Goal: Transaction & Acquisition: Download file/media

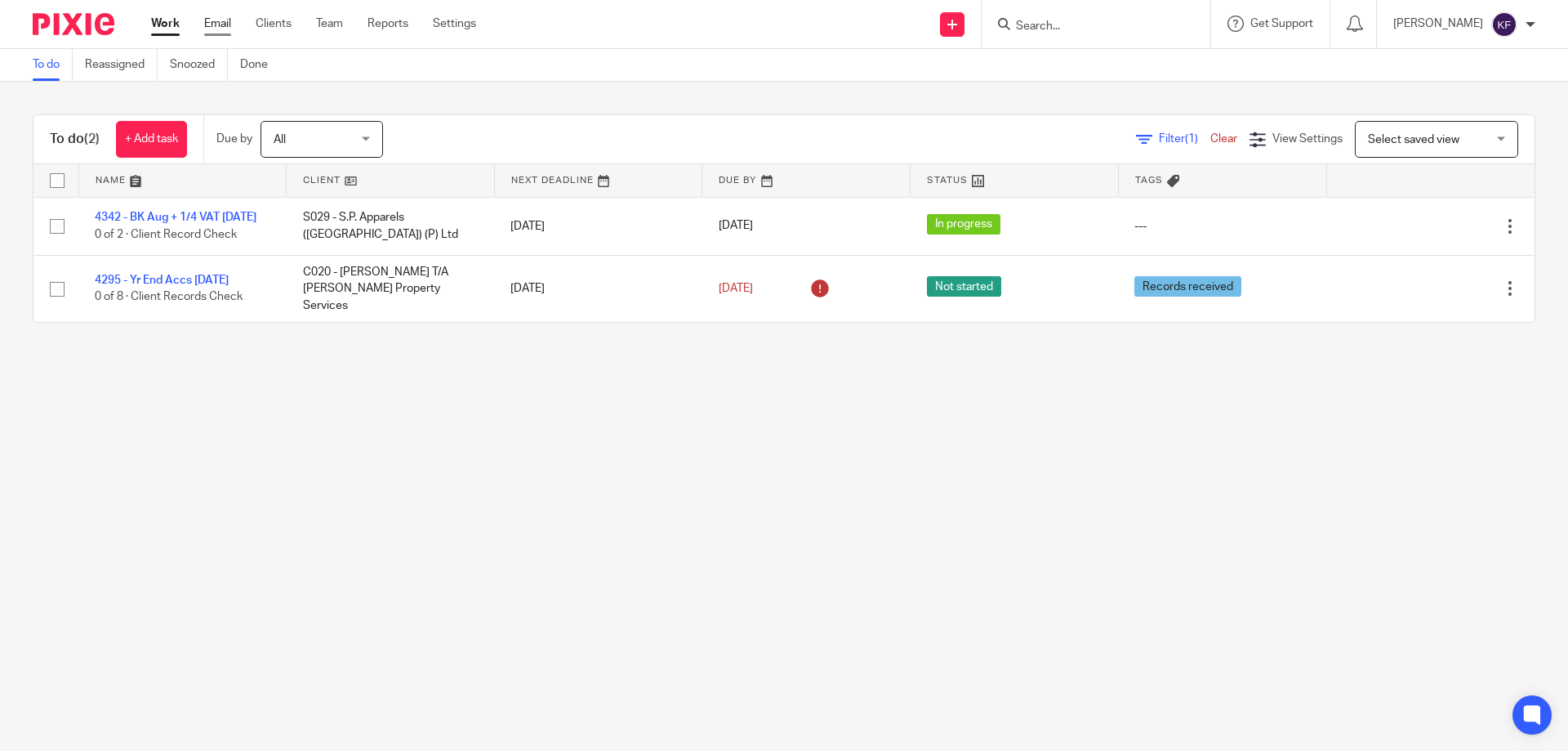
click at [212, 18] on link "Email" at bounding box center [217, 24] width 27 height 17
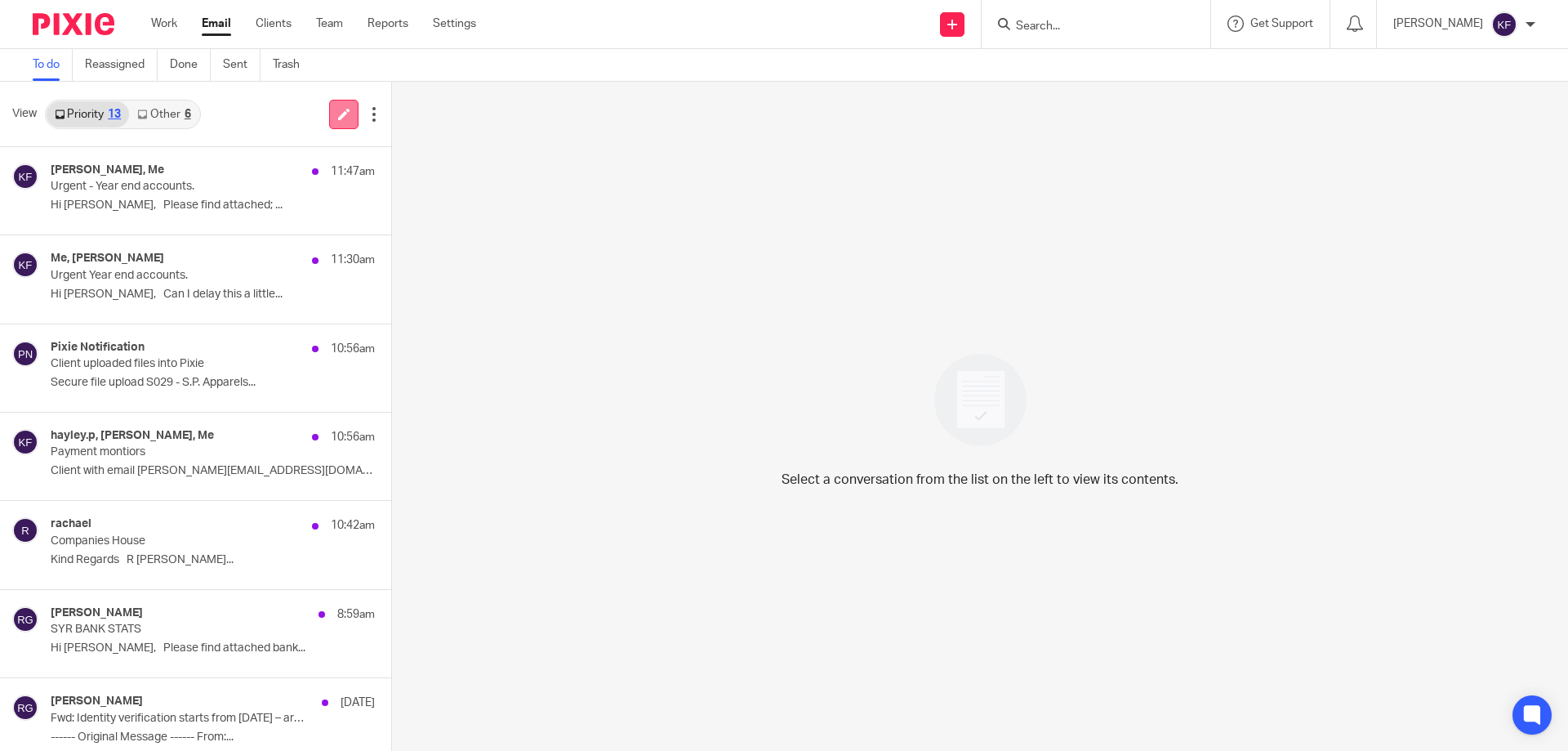
click at [352, 117] on link at bounding box center [344, 114] width 29 height 29
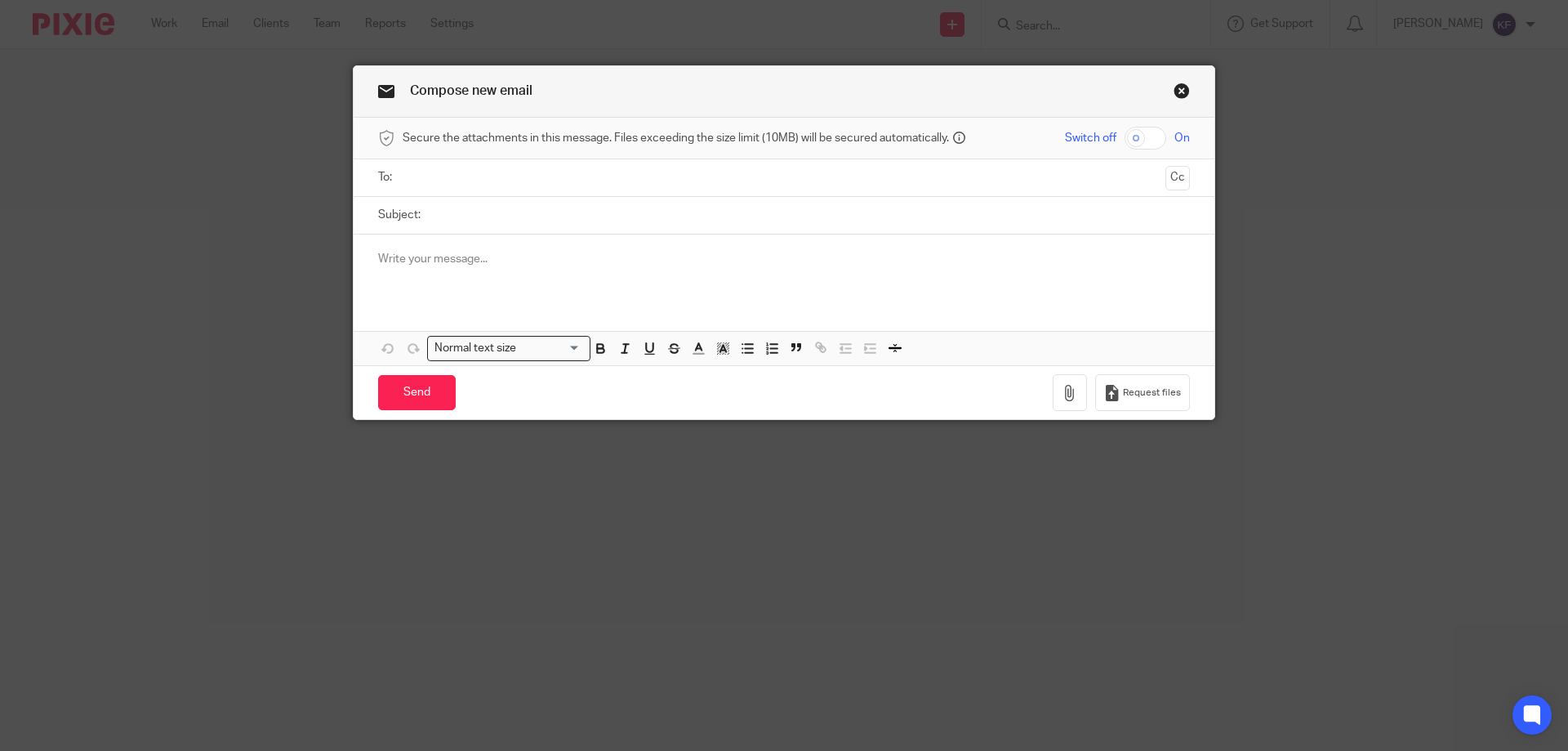
click at [659, 174] on input "text" at bounding box center [784, 177] width 751 height 18
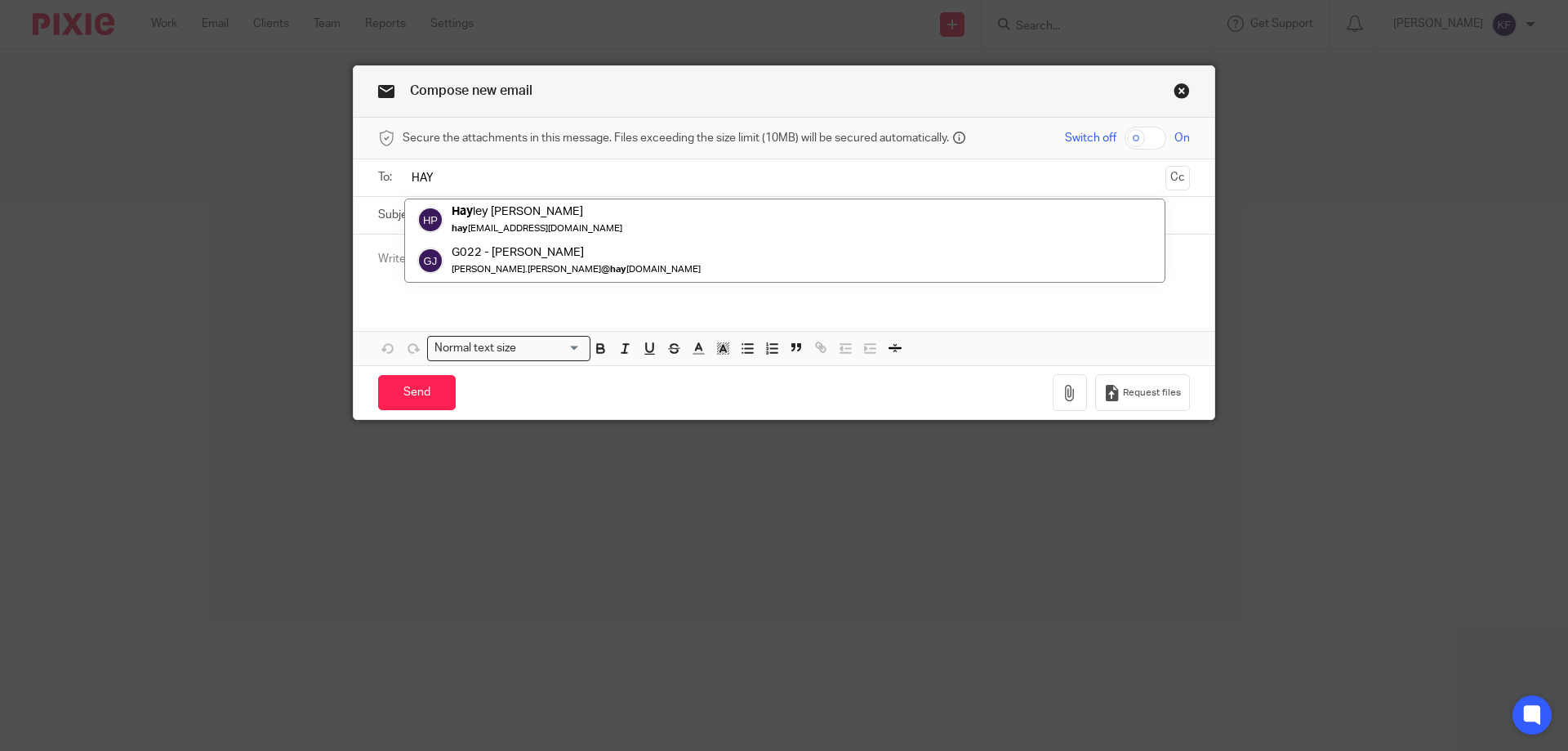
type input "HAY"
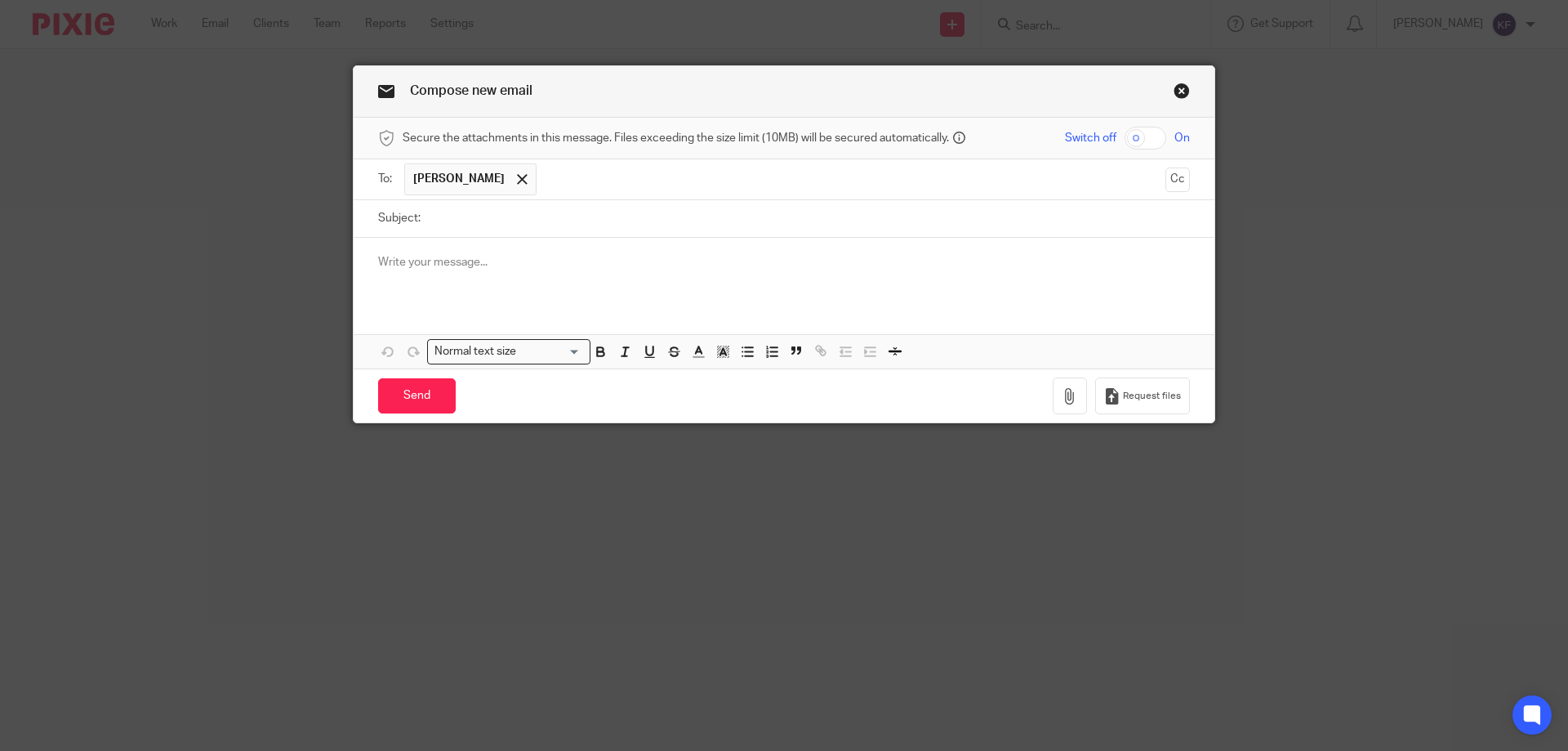
click at [628, 231] on input "Subject:" at bounding box center [809, 218] width 761 height 37
click at [610, 263] on p at bounding box center [783, 263] width 812 height 17
click at [1163, 402] on span "Request files" at bounding box center [1151, 396] width 58 height 13
click at [573, 217] on input "Subject:" at bounding box center [809, 218] width 761 height 37
type input "LINK"
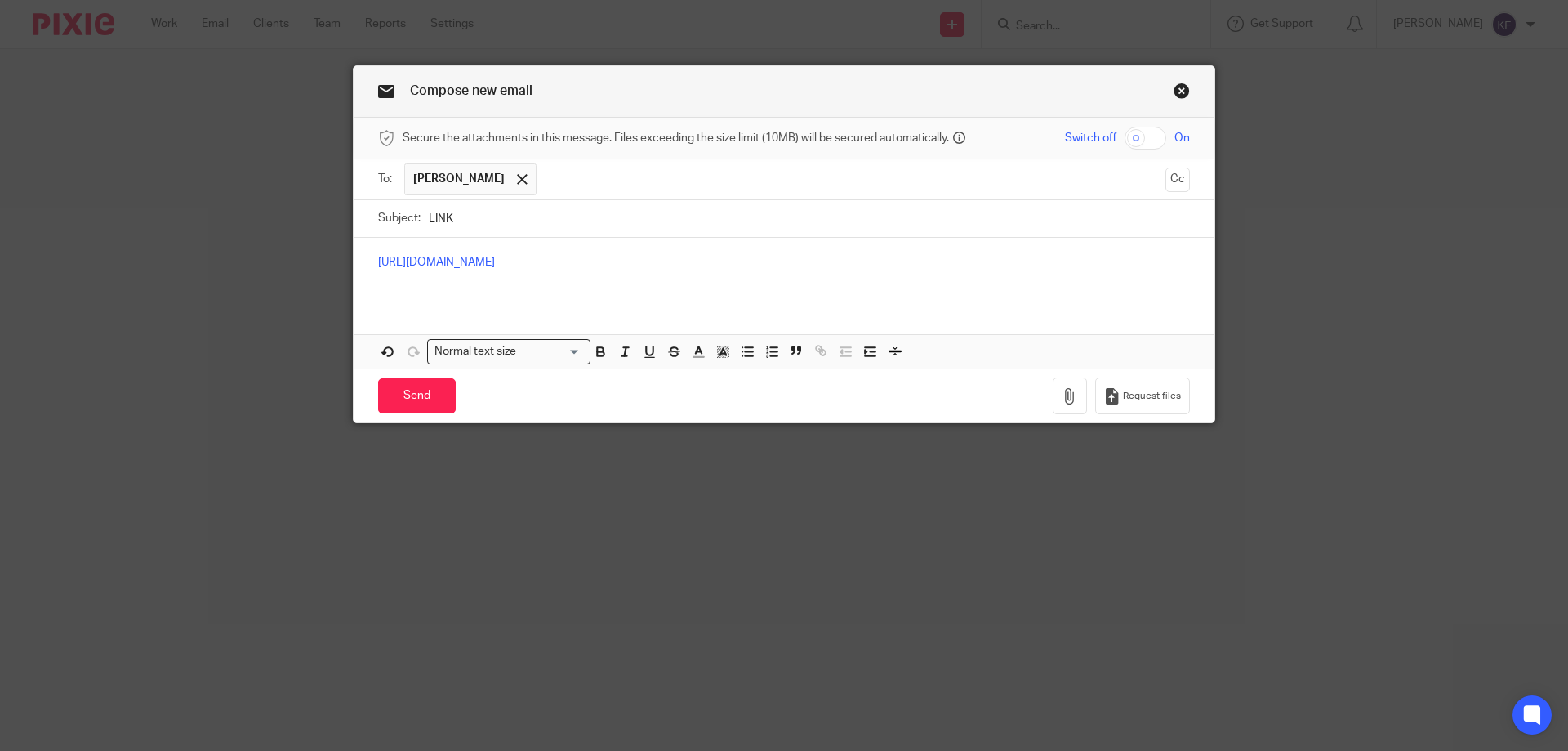
click at [974, 289] on div "https://rt-accountancy-services-limited.usepixie.net/u/7468ed1ee429cf4a90ff3c59…" at bounding box center [784, 269] width 861 height 64
click at [408, 398] on input "Send" at bounding box center [416, 396] width 78 height 35
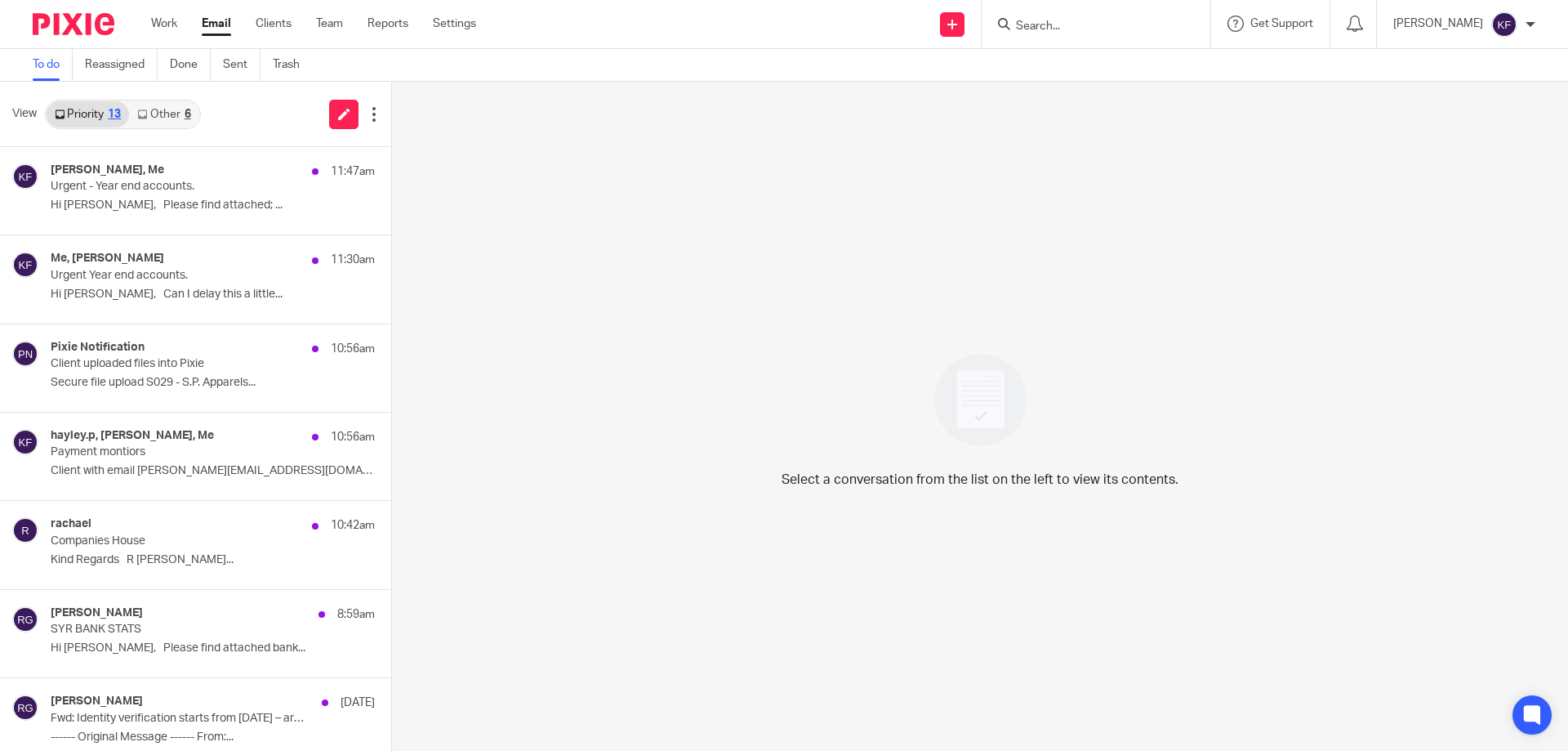
click at [1072, 20] on input "Search" at bounding box center [1087, 27] width 147 height 15
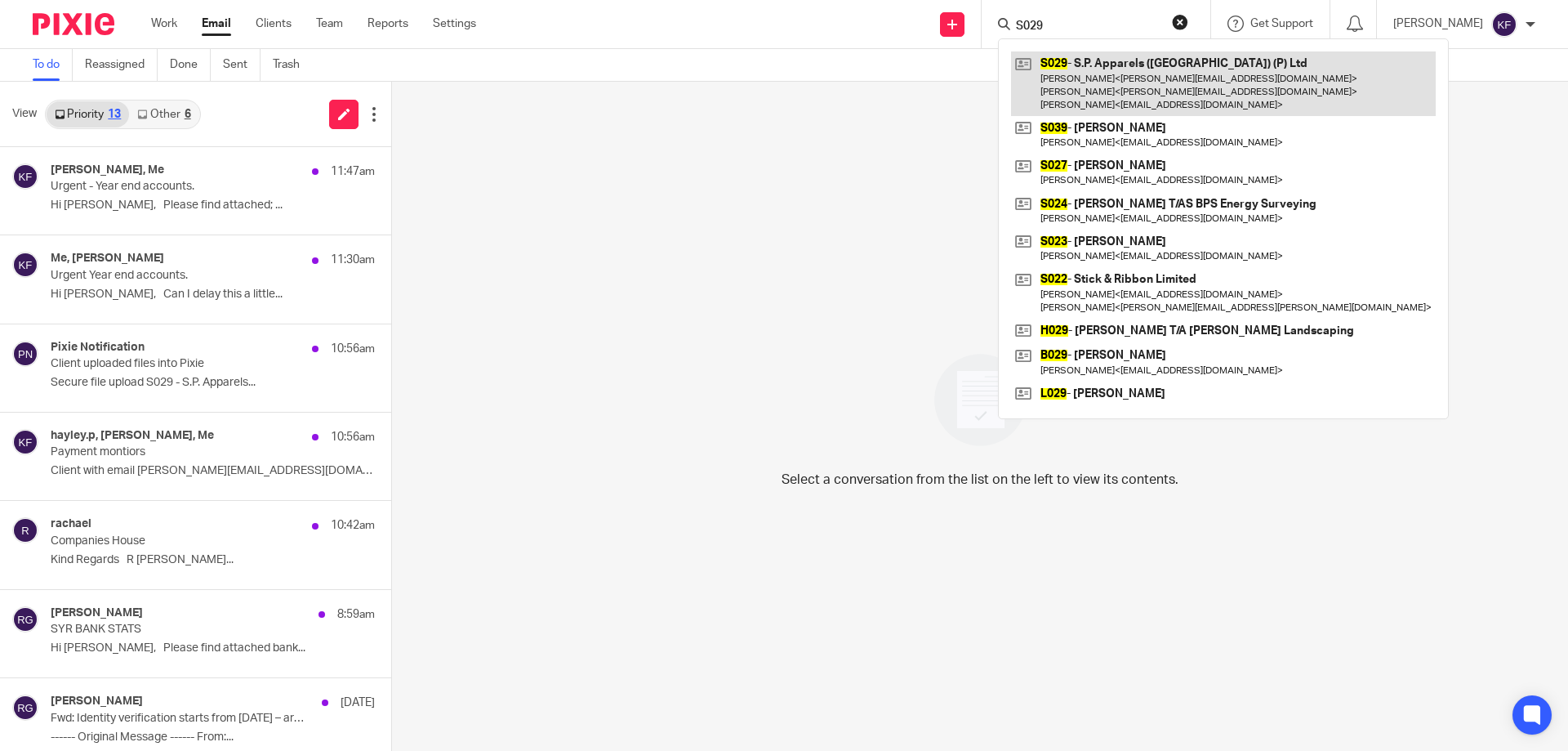
type input "S029"
click at [1142, 96] on link at bounding box center [1224, 84] width 425 height 64
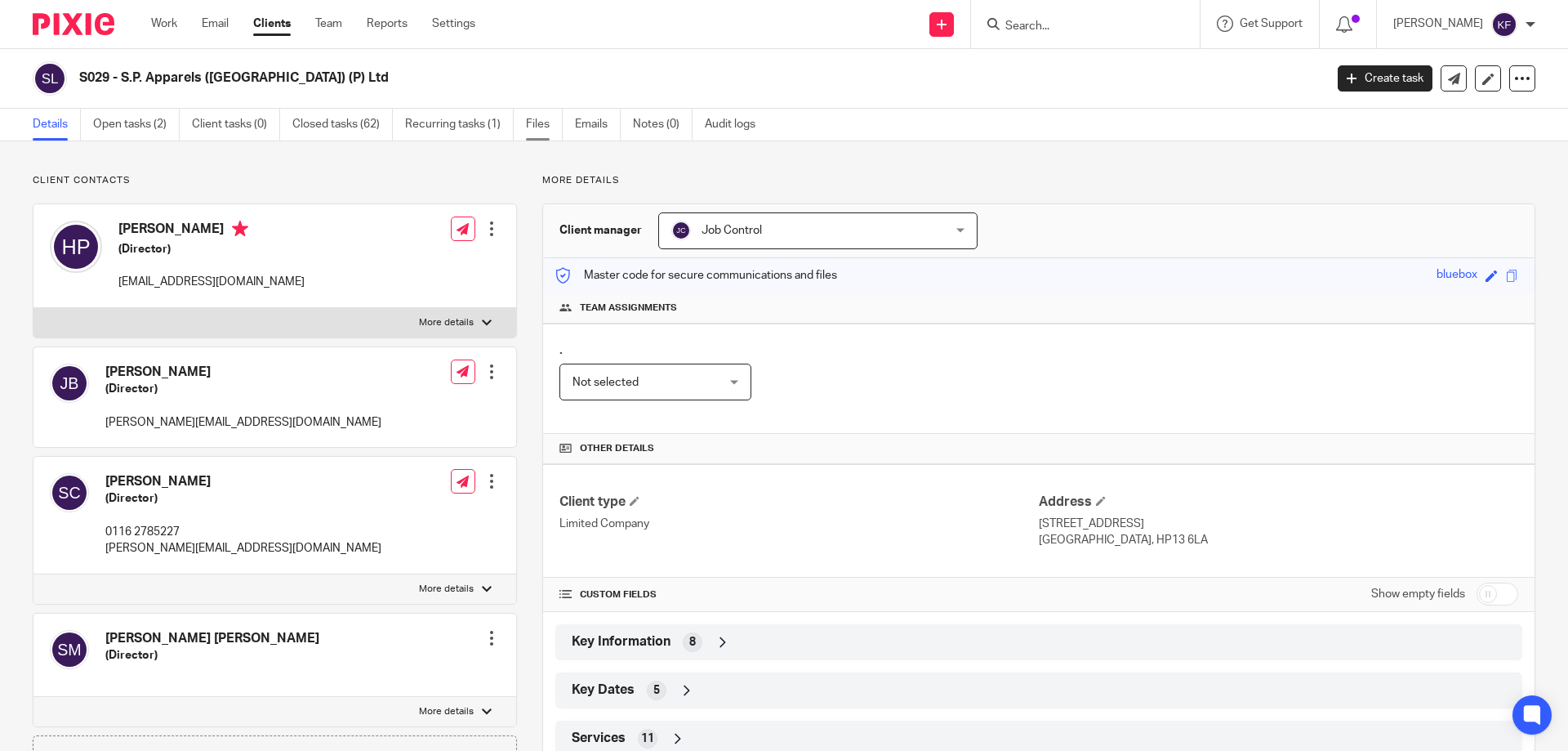
click at [542, 124] on link "Files" at bounding box center [544, 125] width 37 height 32
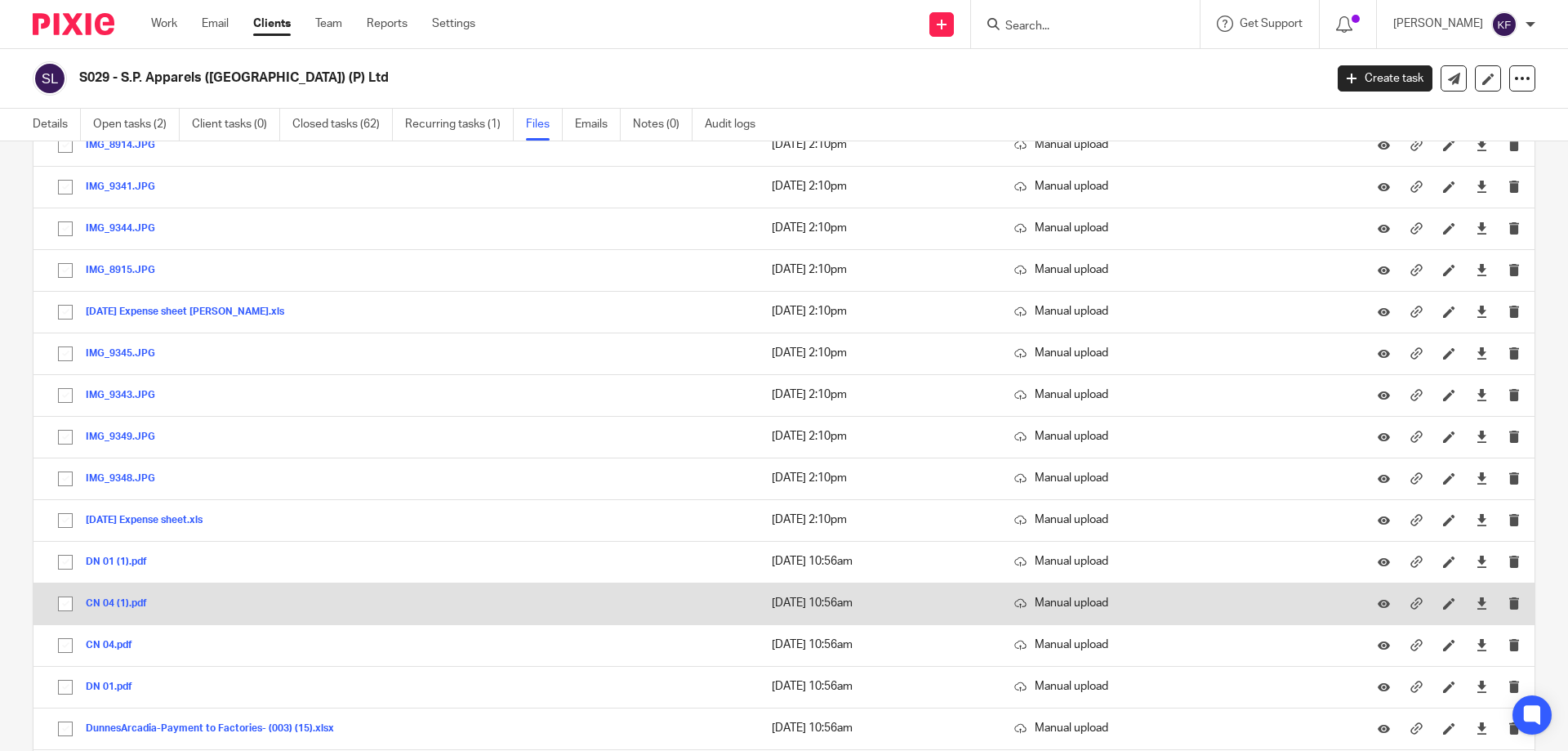
scroll to position [1144, 0]
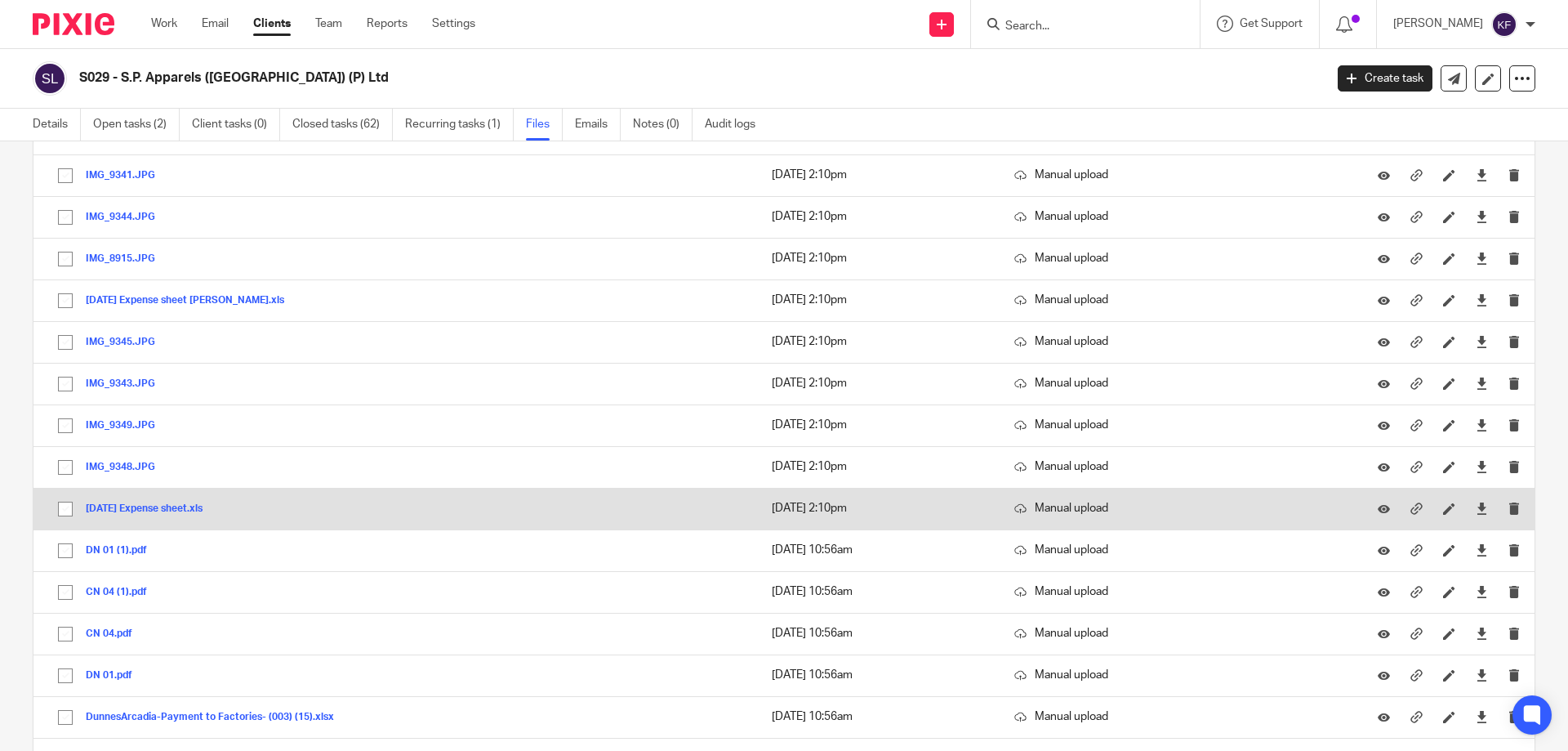
click at [70, 514] on input "checkbox" at bounding box center [65, 508] width 31 height 31
checkbox input "true"
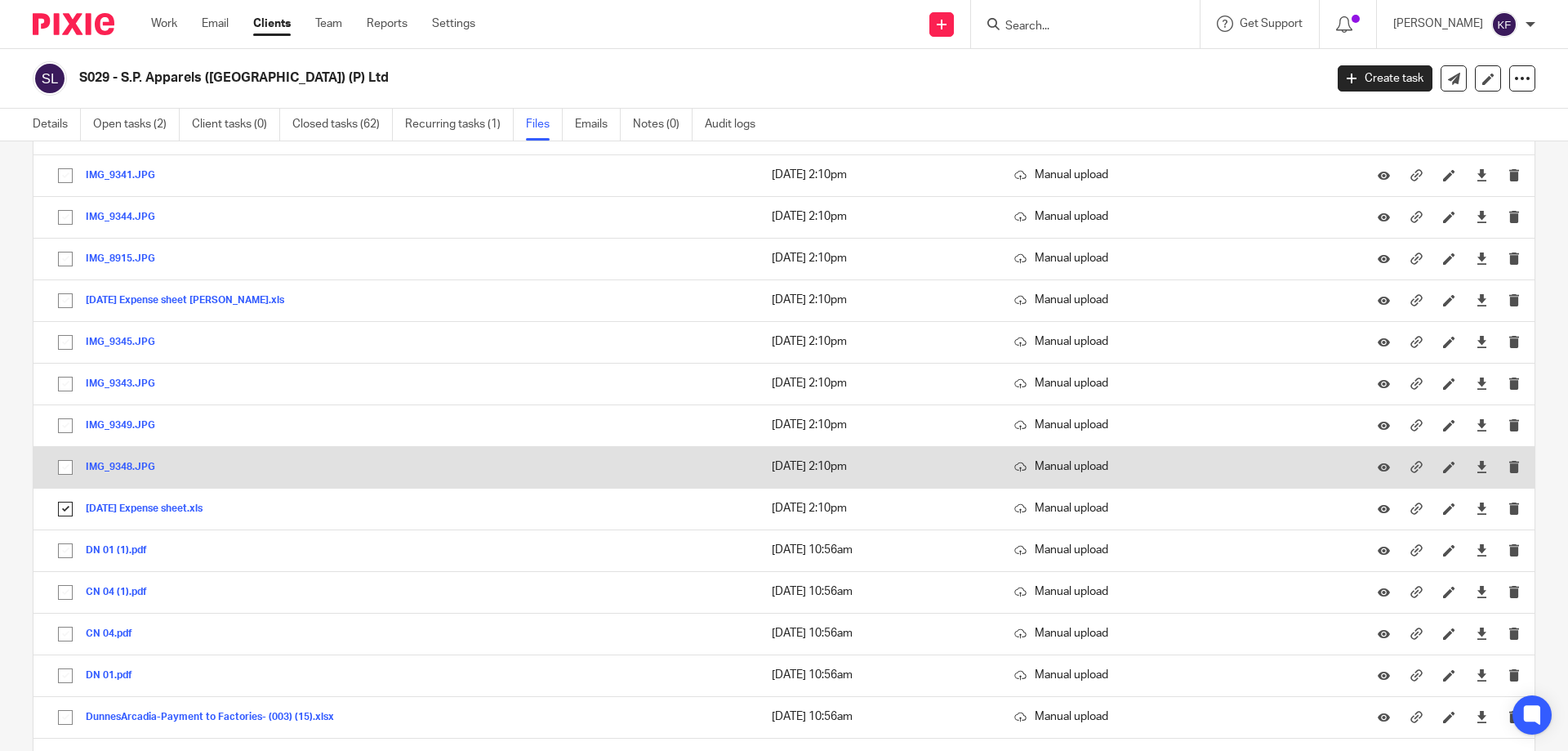
click at [71, 463] on input "checkbox" at bounding box center [65, 467] width 31 height 31
checkbox input "true"
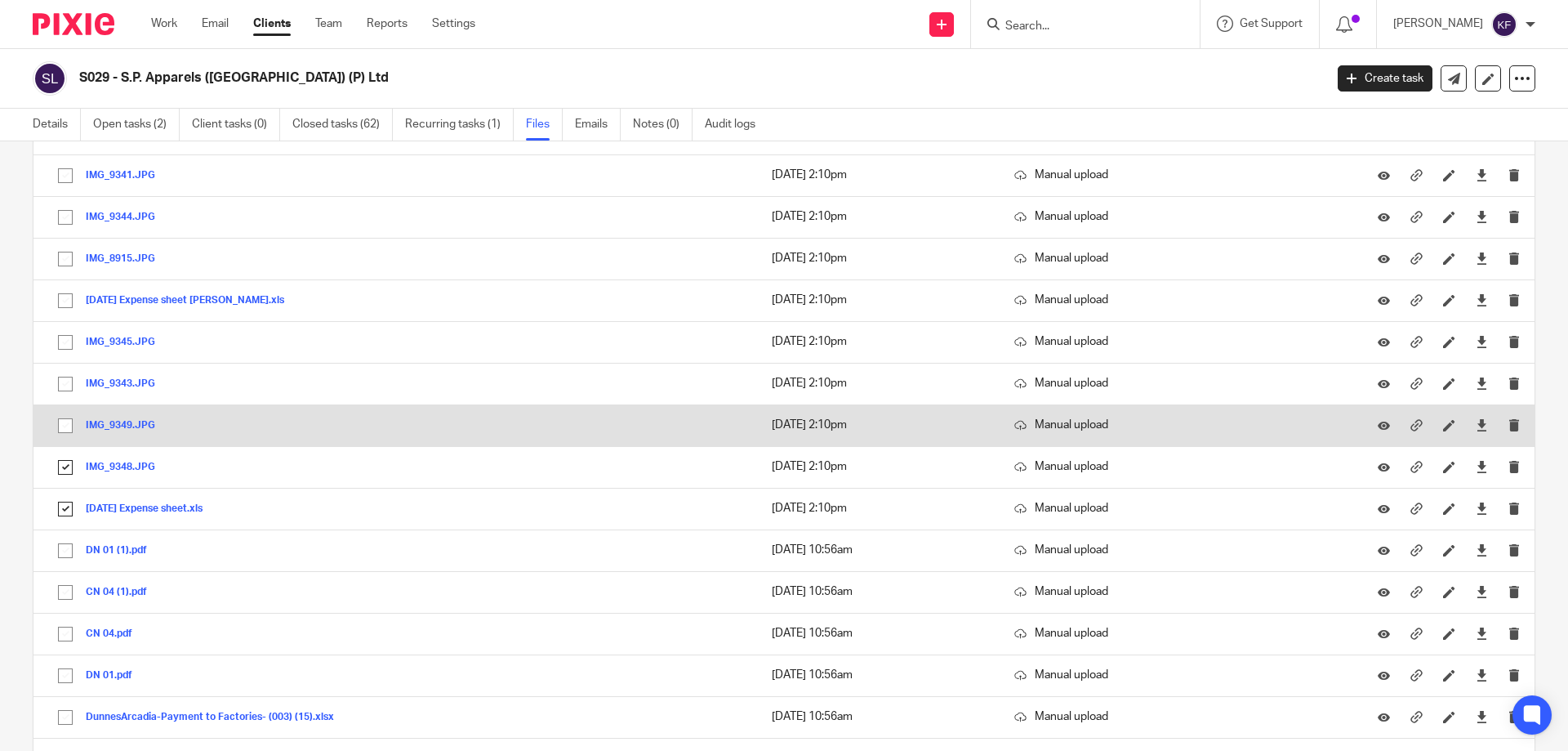
click at [70, 416] on input "checkbox" at bounding box center [65, 425] width 31 height 31
checkbox input "true"
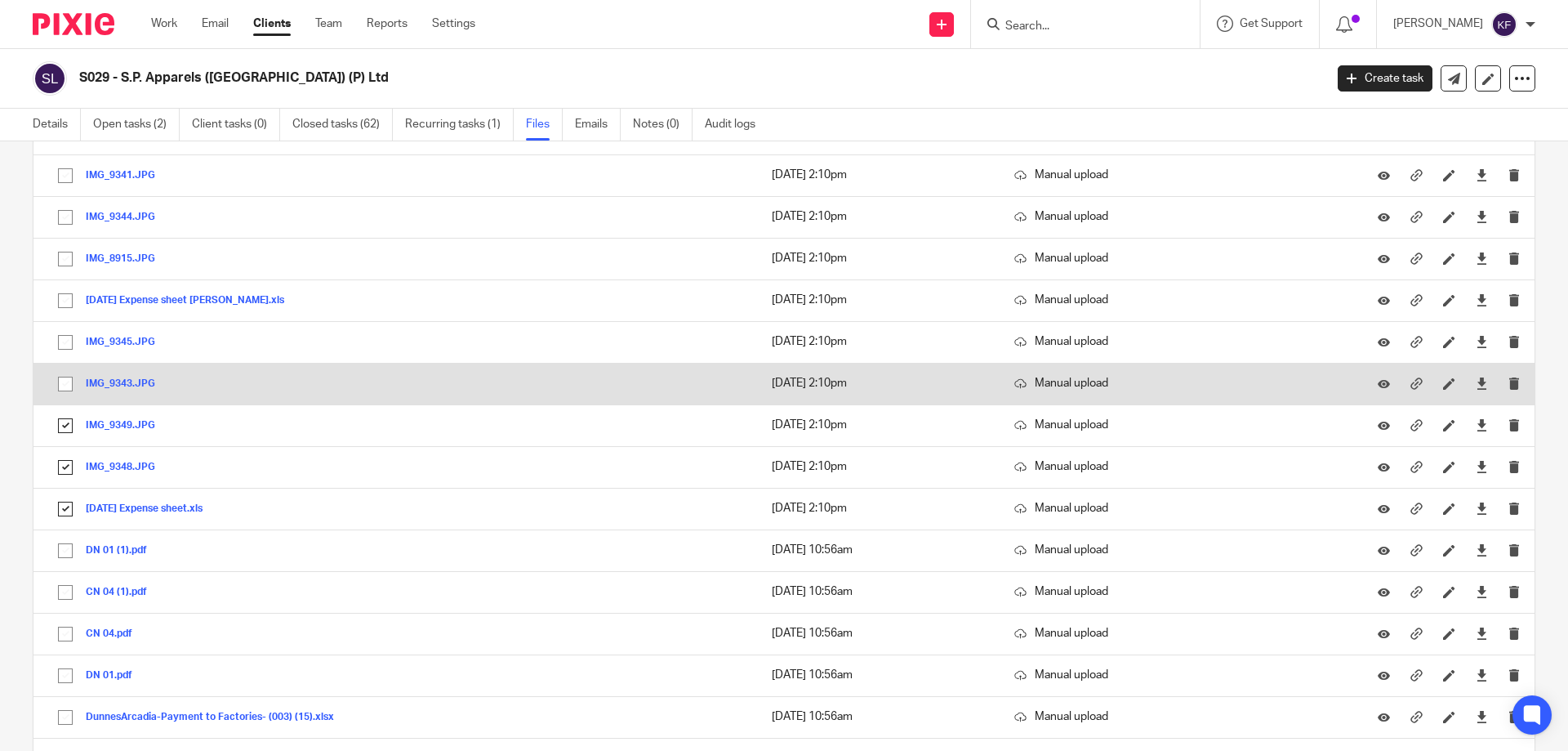
click at [59, 379] on input "checkbox" at bounding box center [65, 384] width 31 height 31
checkbox input "true"
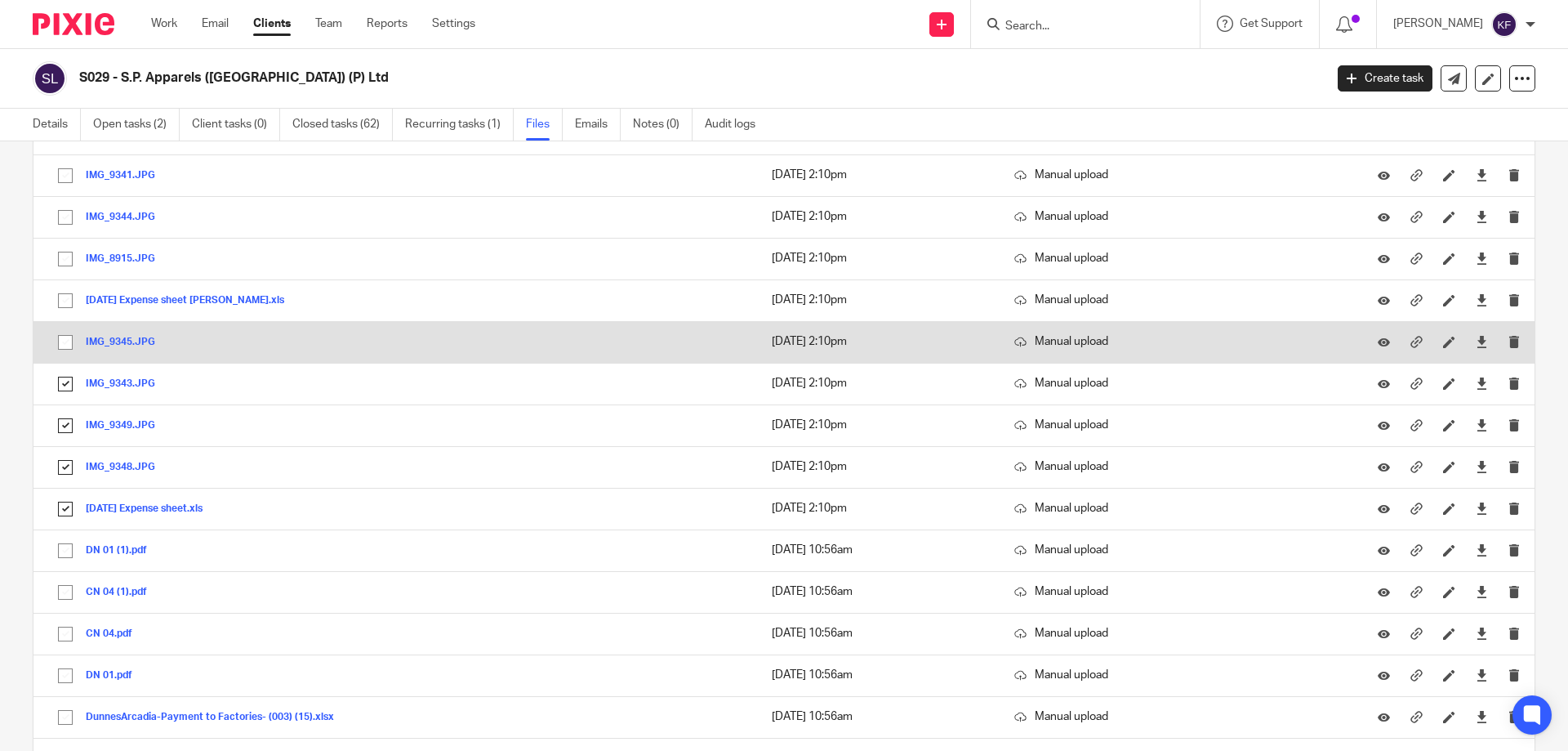
click at [64, 338] on input "checkbox" at bounding box center [65, 342] width 31 height 31
checkbox input "true"
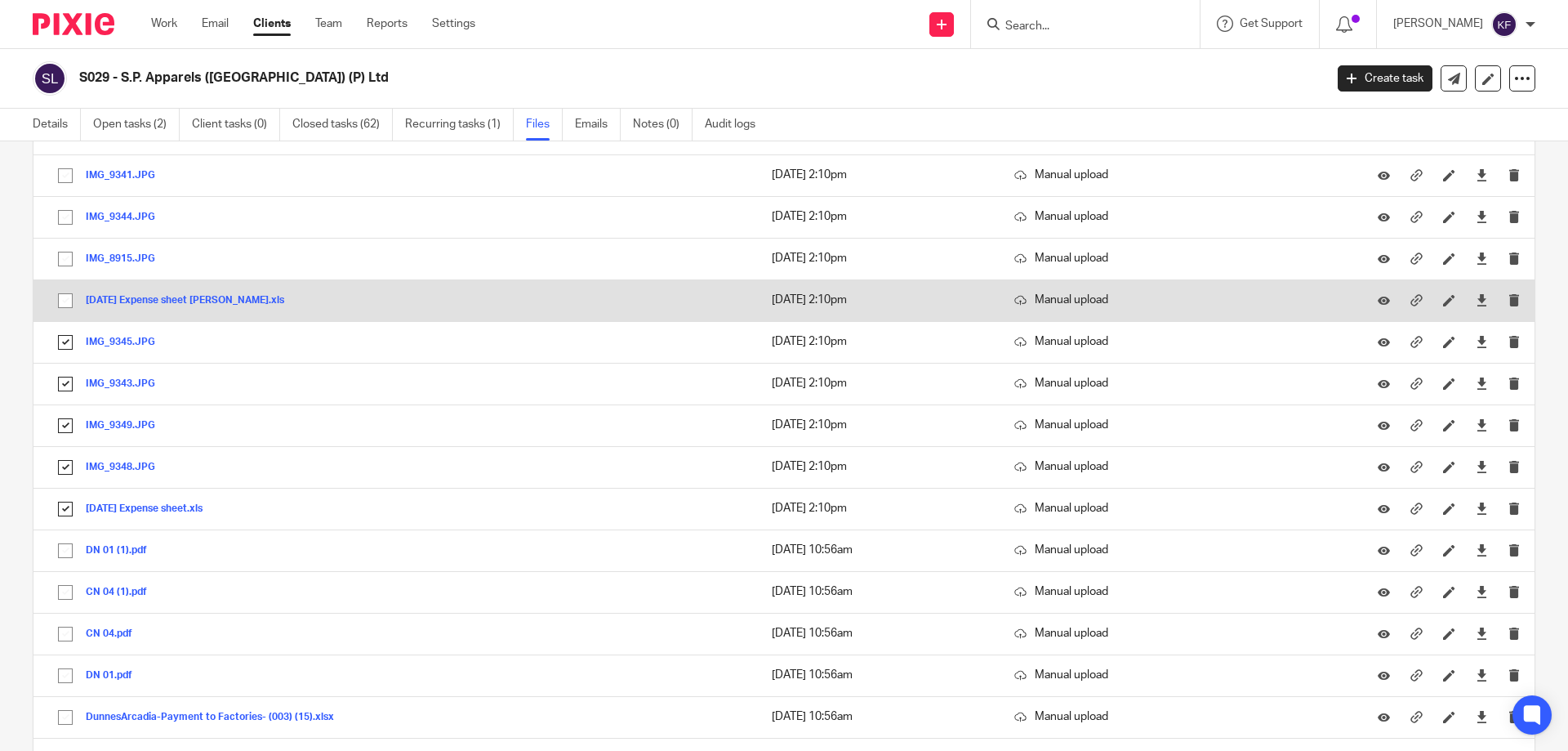
click at [66, 294] on input "checkbox" at bounding box center [65, 300] width 31 height 31
checkbox input "true"
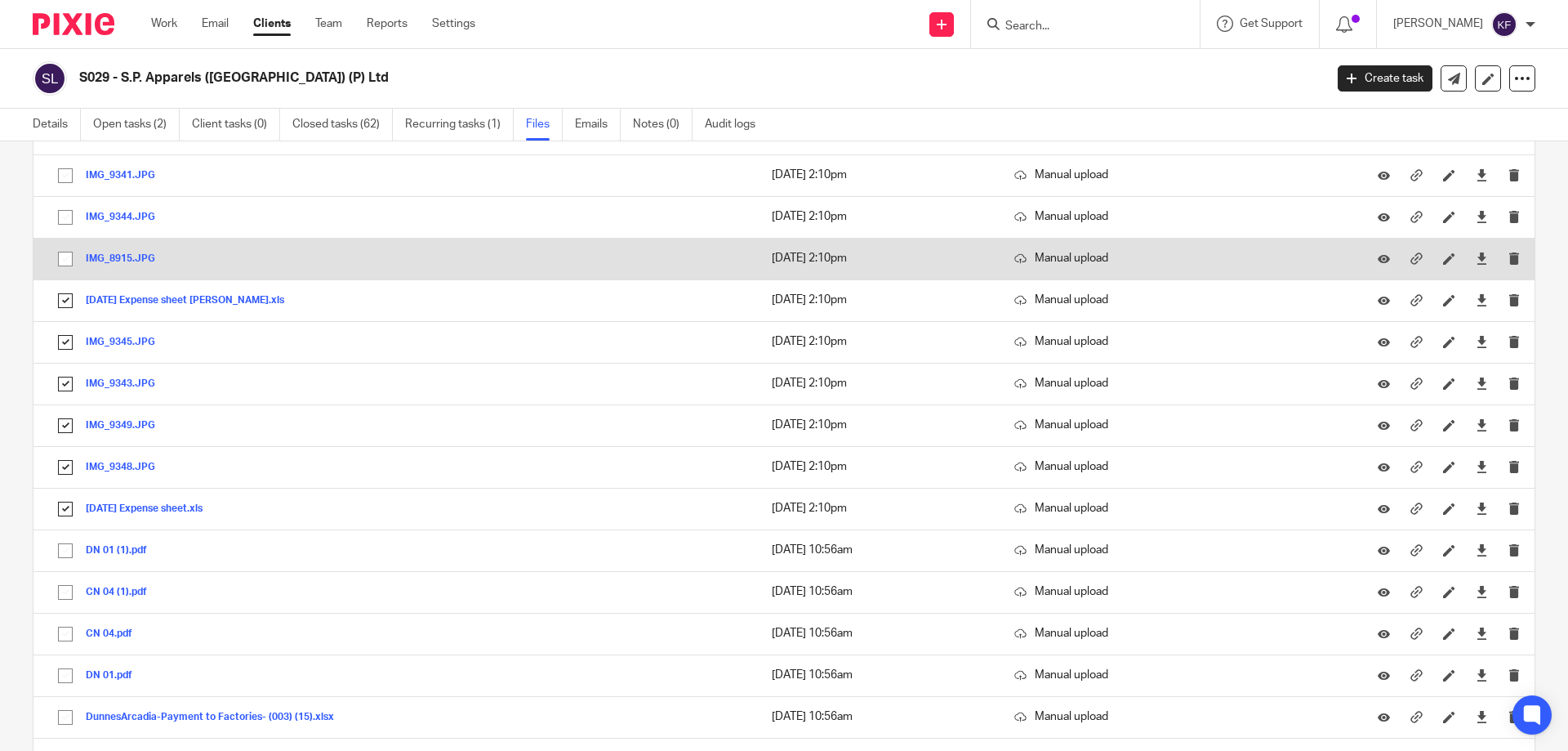
click at [71, 254] on input "checkbox" at bounding box center [65, 258] width 31 height 31
checkbox input "true"
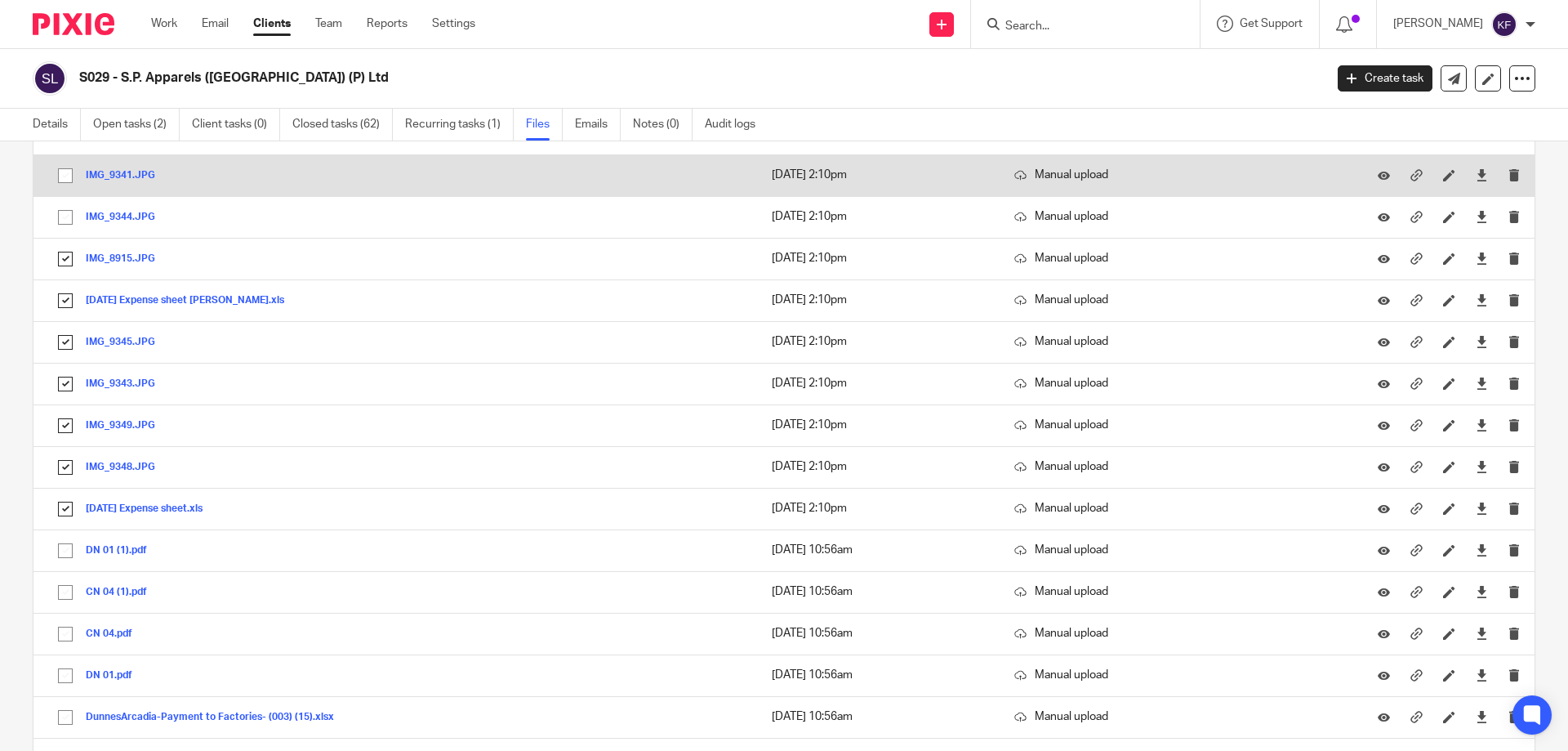
click at [65, 211] on input "checkbox" at bounding box center [65, 217] width 31 height 31
checkbox input "true"
click at [66, 175] on input "checkbox" at bounding box center [65, 175] width 31 height 31
checkbox input "true"
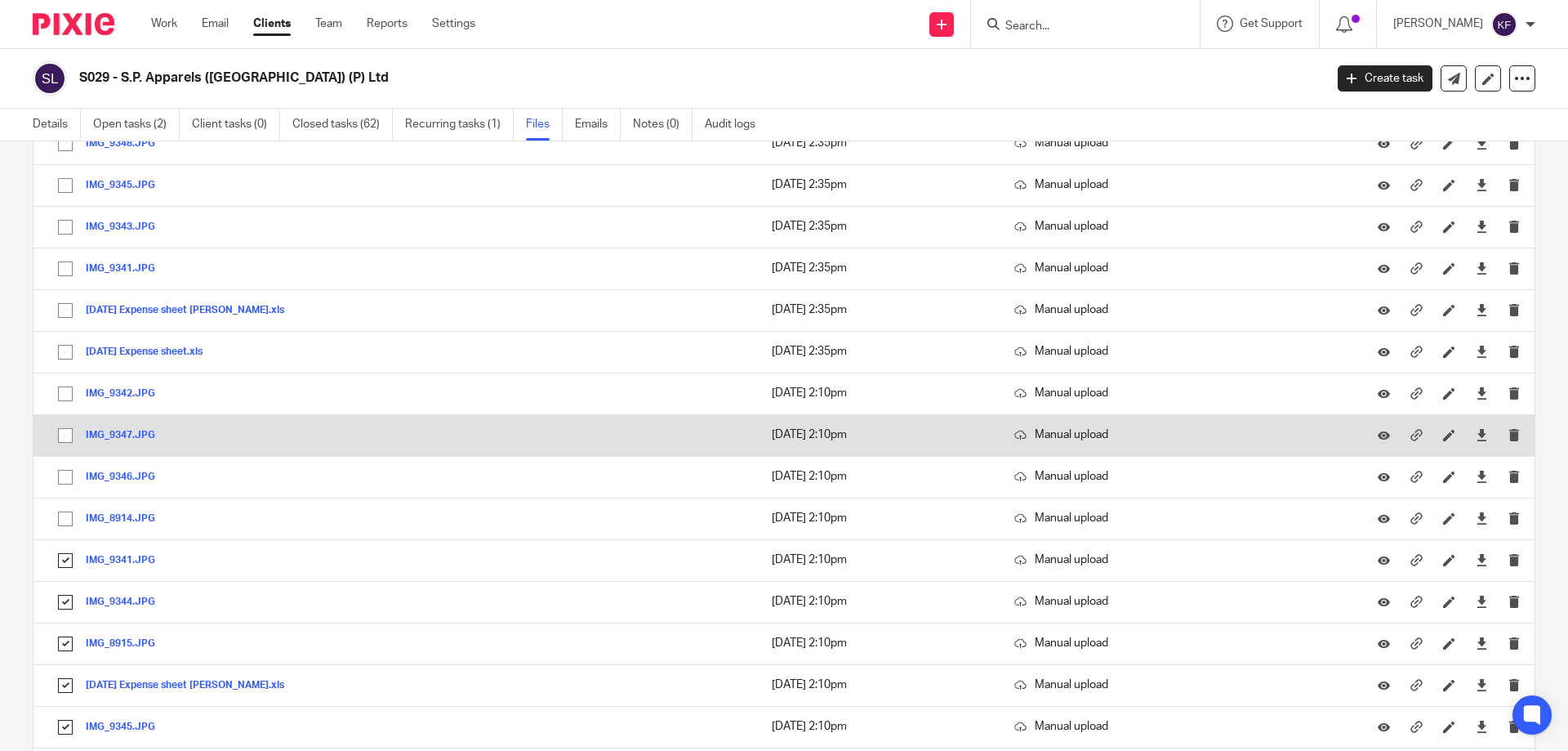
scroll to position [735, 0]
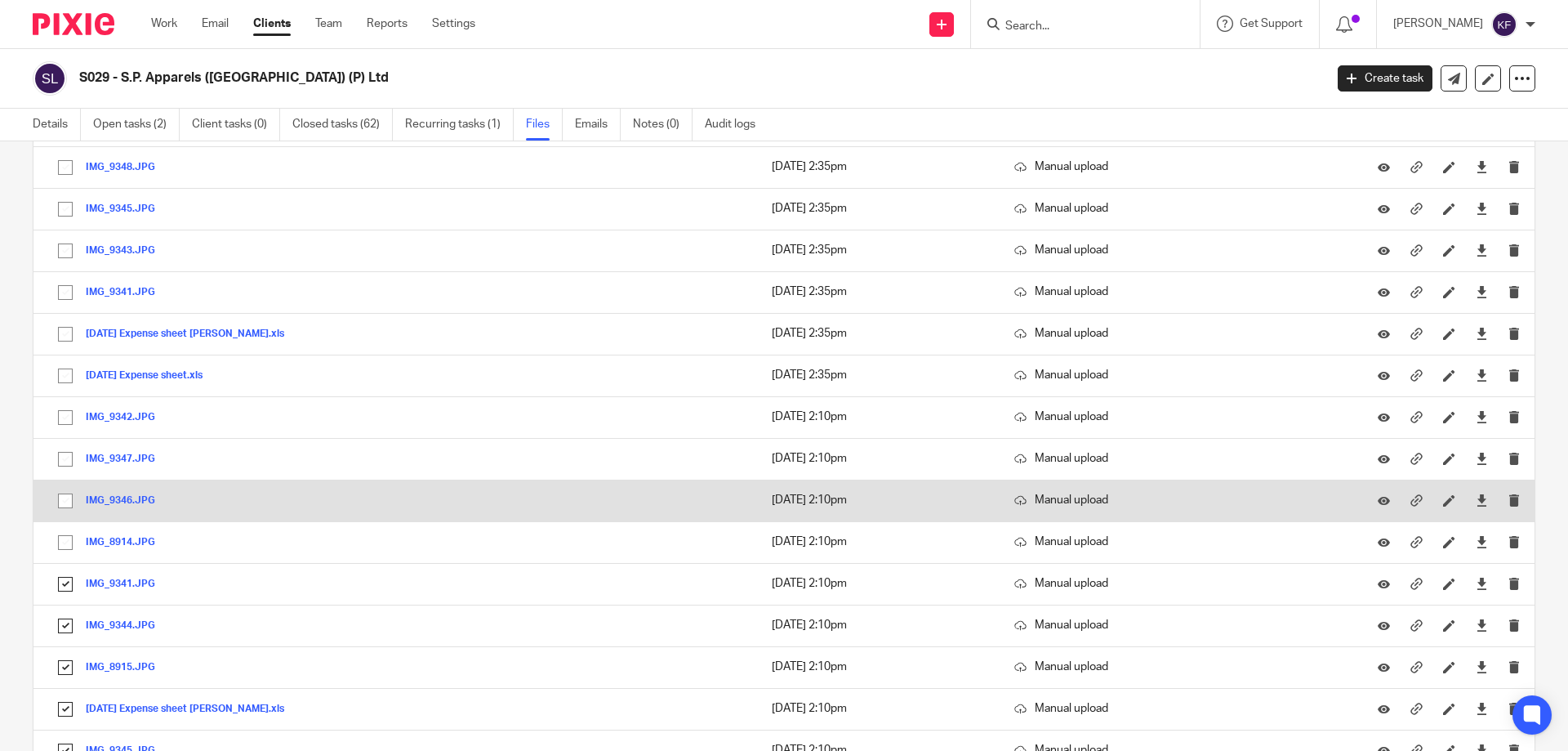
click at [67, 498] on input "checkbox" at bounding box center [65, 500] width 31 height 31
checkbox input "true"
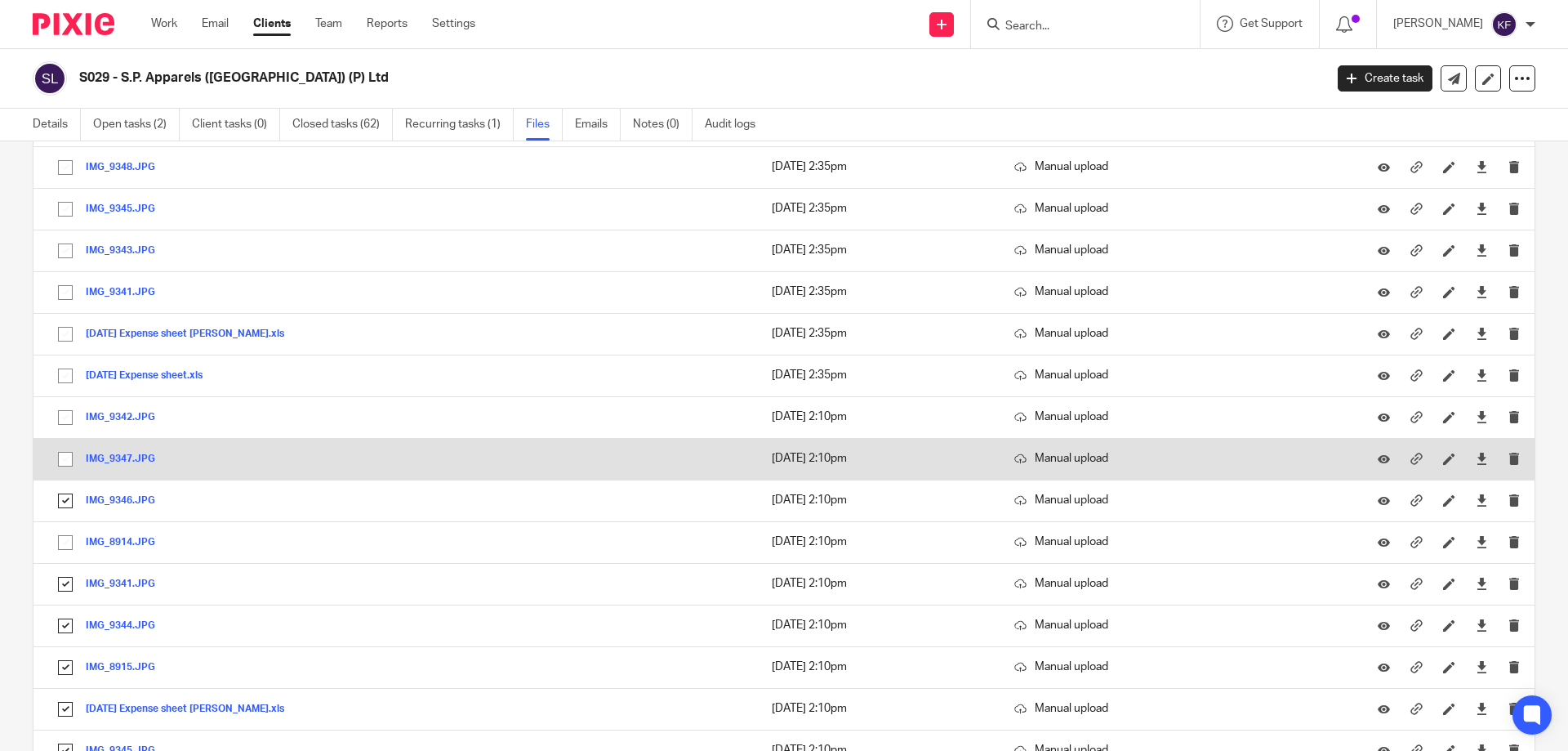
click at [64, 462] on input "checkbox" at bounding box center [65, 459] width 31 height 31
checkbox input "true"
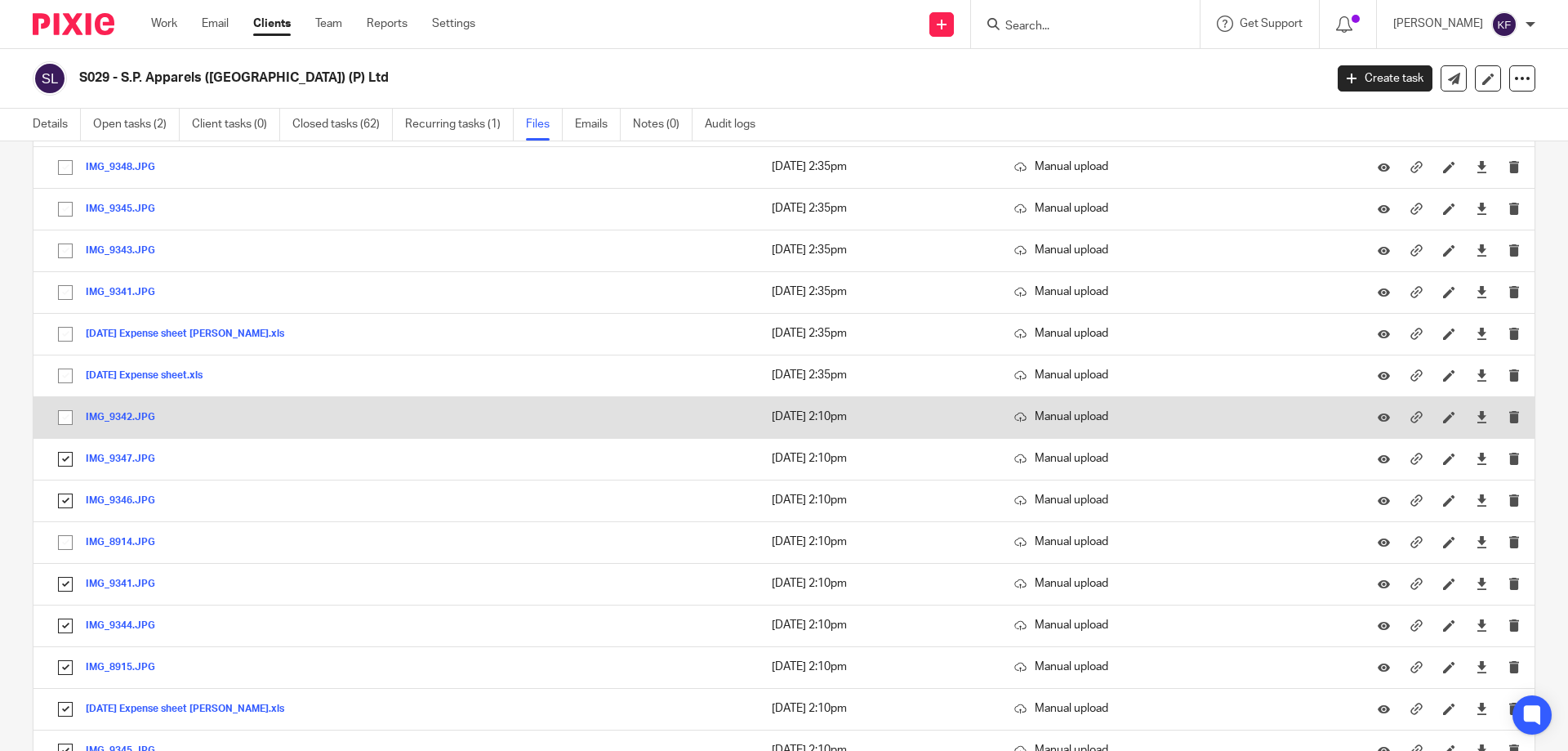
click at [65, 416] on input "checkbox" at bounding box center [65, 417] width 31 height 31
checkbox input "true"
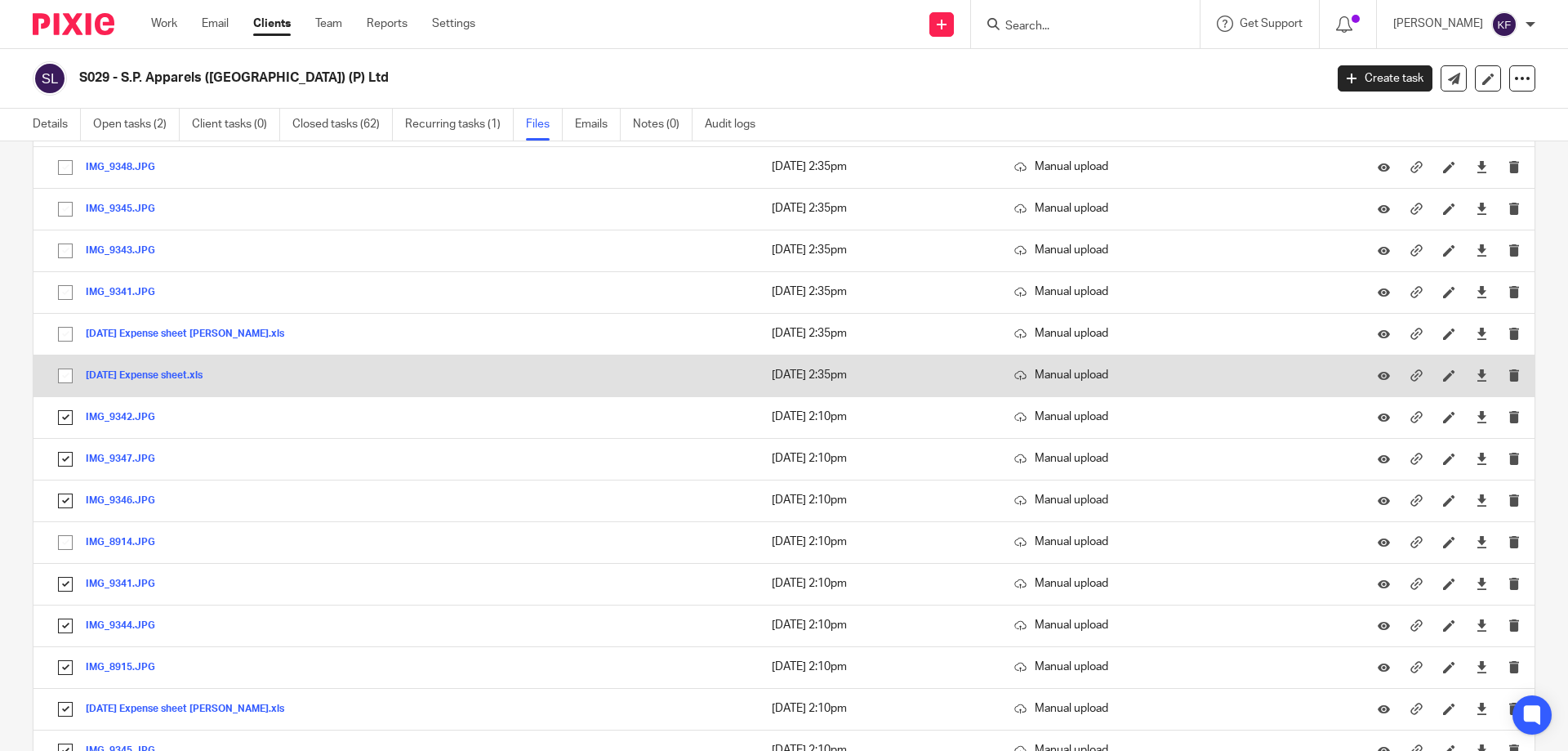
click at [67, 372] on input "checkbox" at bounding box center [65, 376] width 31 height 31
checkbox input "true"
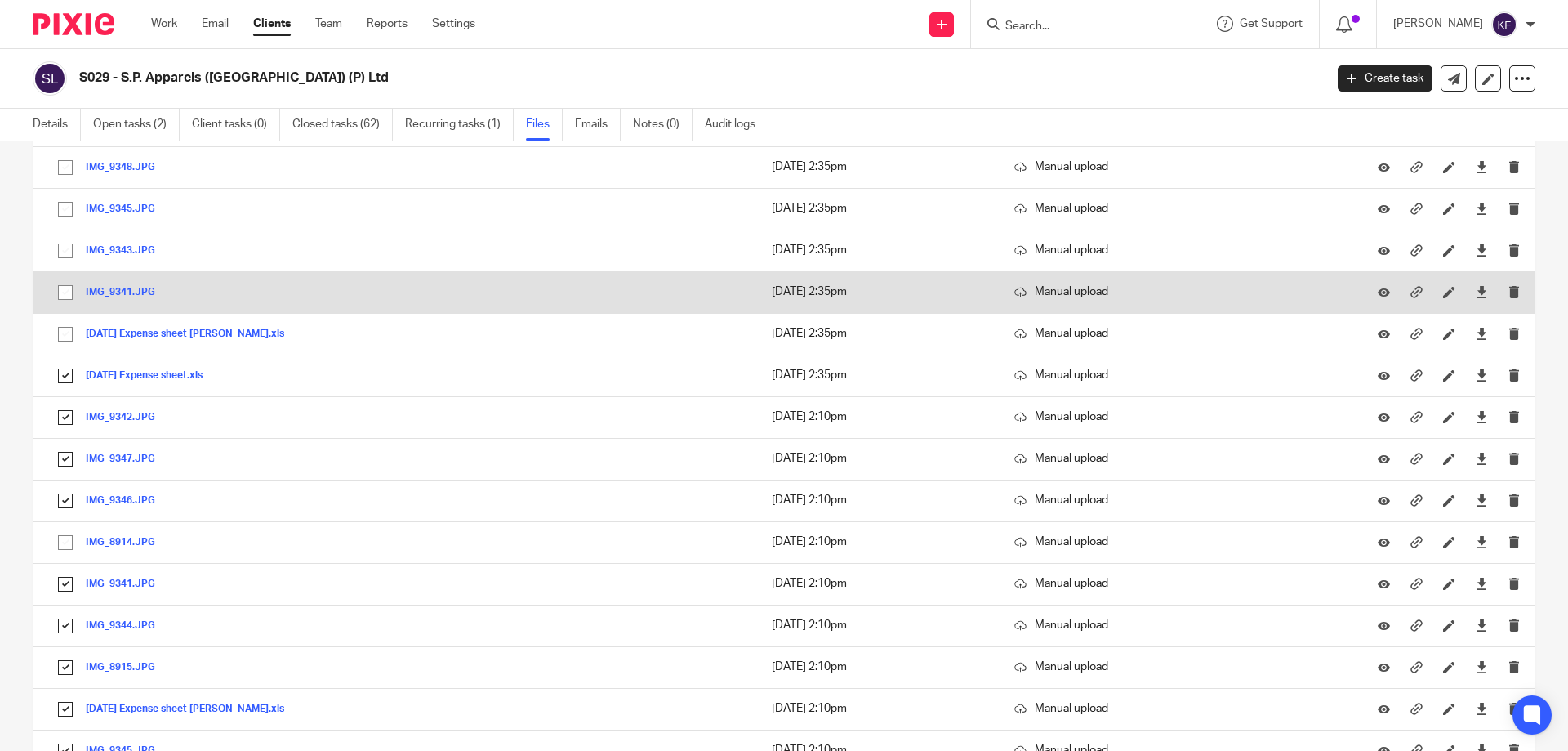
drag, startPoint x: 66, startPoint y: 332, endPoint x: 64, endPoint y: 296, distance: 36.1
click at [66, 331] on input "checkbox" at bounding box center [65, 334] width 31 height 31
checkbox input "true"
click at [64, 293] on input "checkbox" at bounding box center [65, 292] width 31 height 31
checkbox input "true"
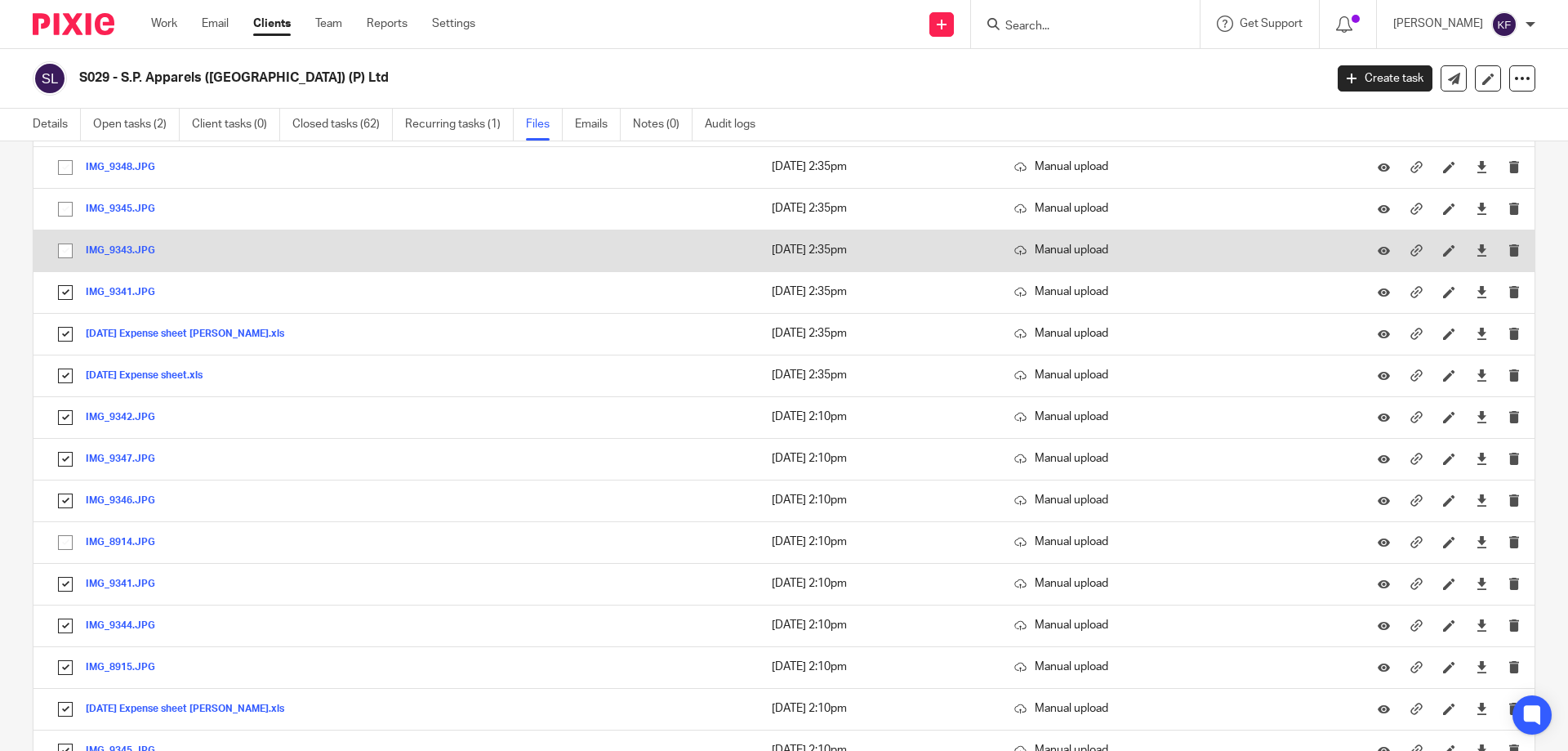
click at [64, 243] on input "checkbox" at bounding box center [65, 250] width 31 height 31
checkbox input "true"
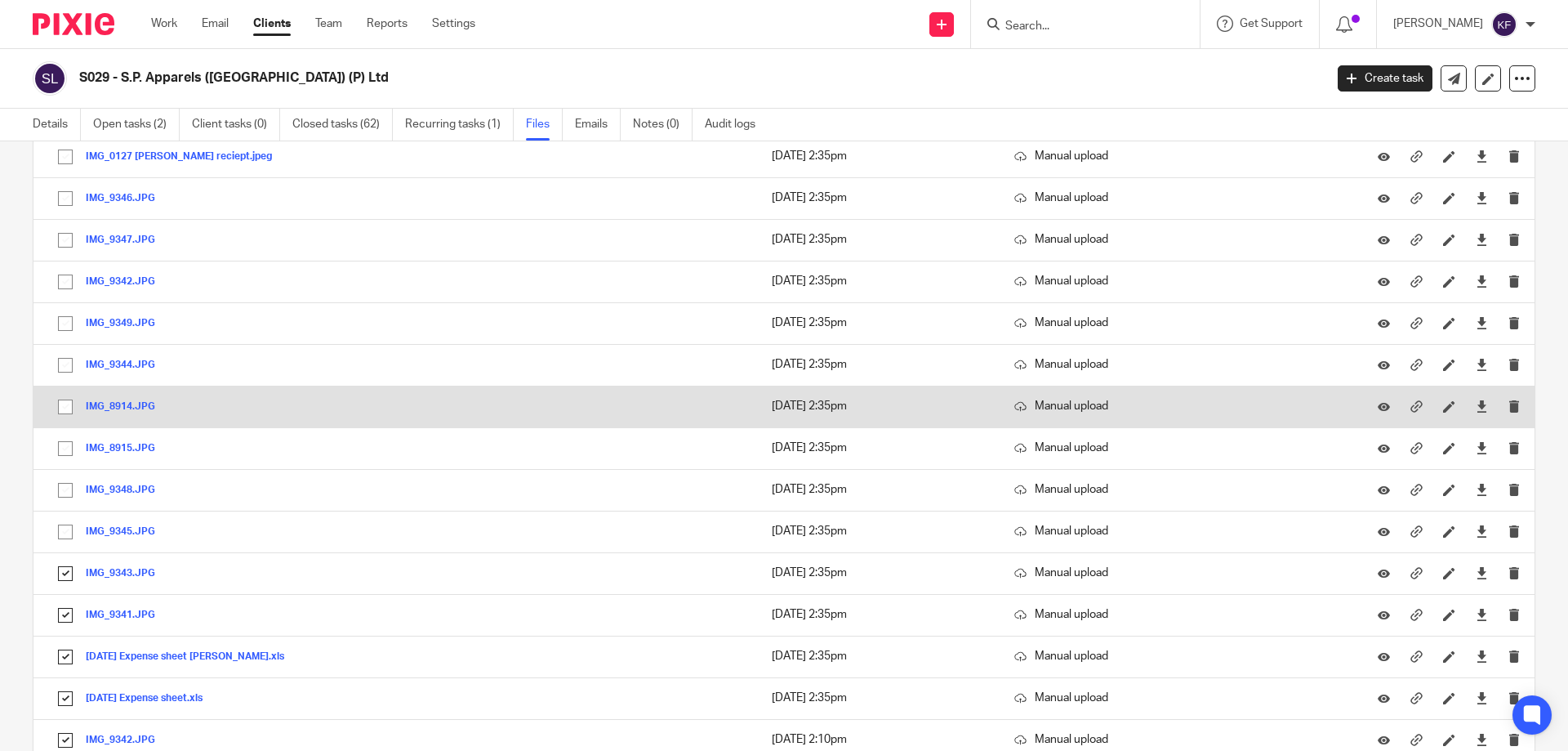
scroll to position [409, 0]
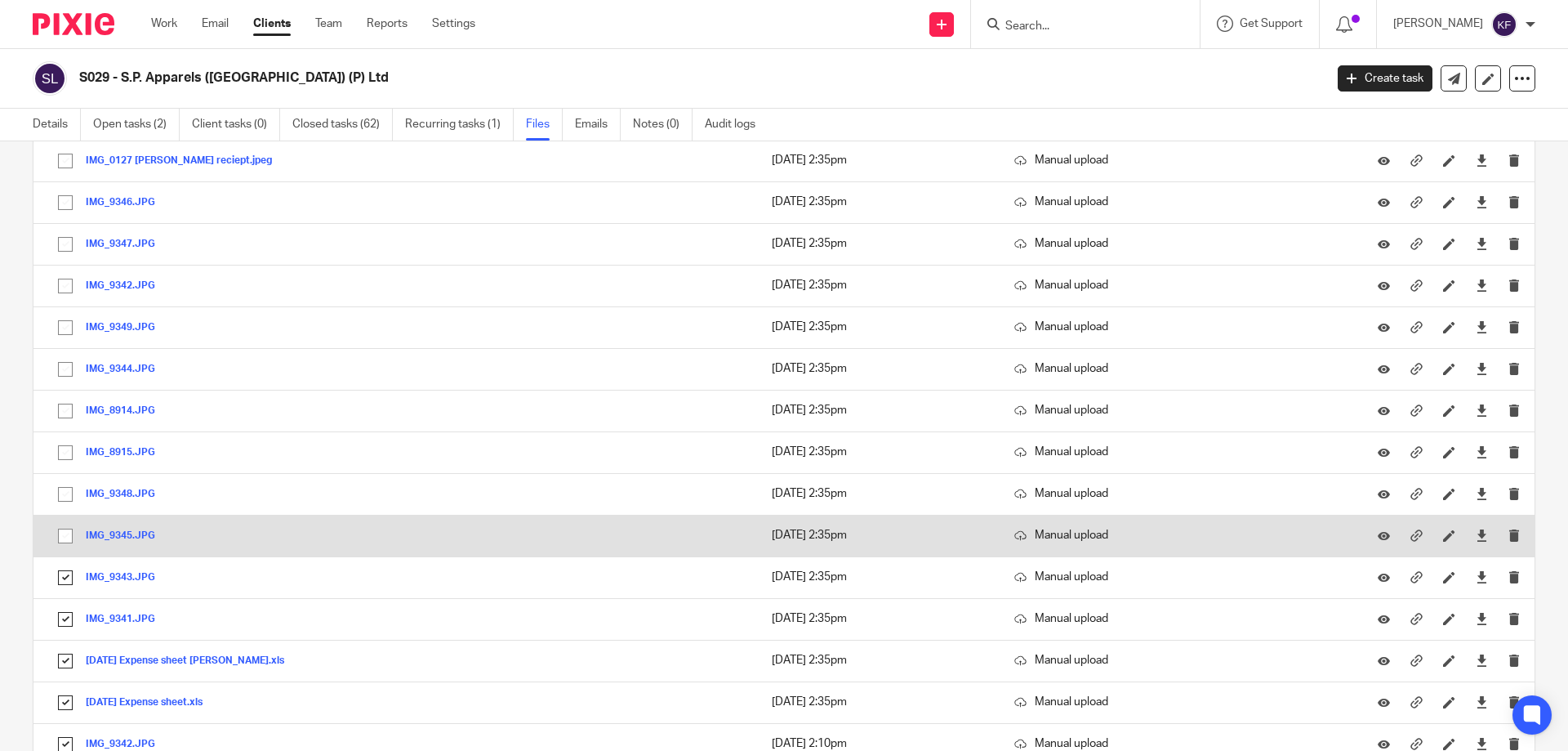
click at [69, 538] on input "checkbox" at bounding box center [65, 535] width 31 height 31
checkbox input "true"
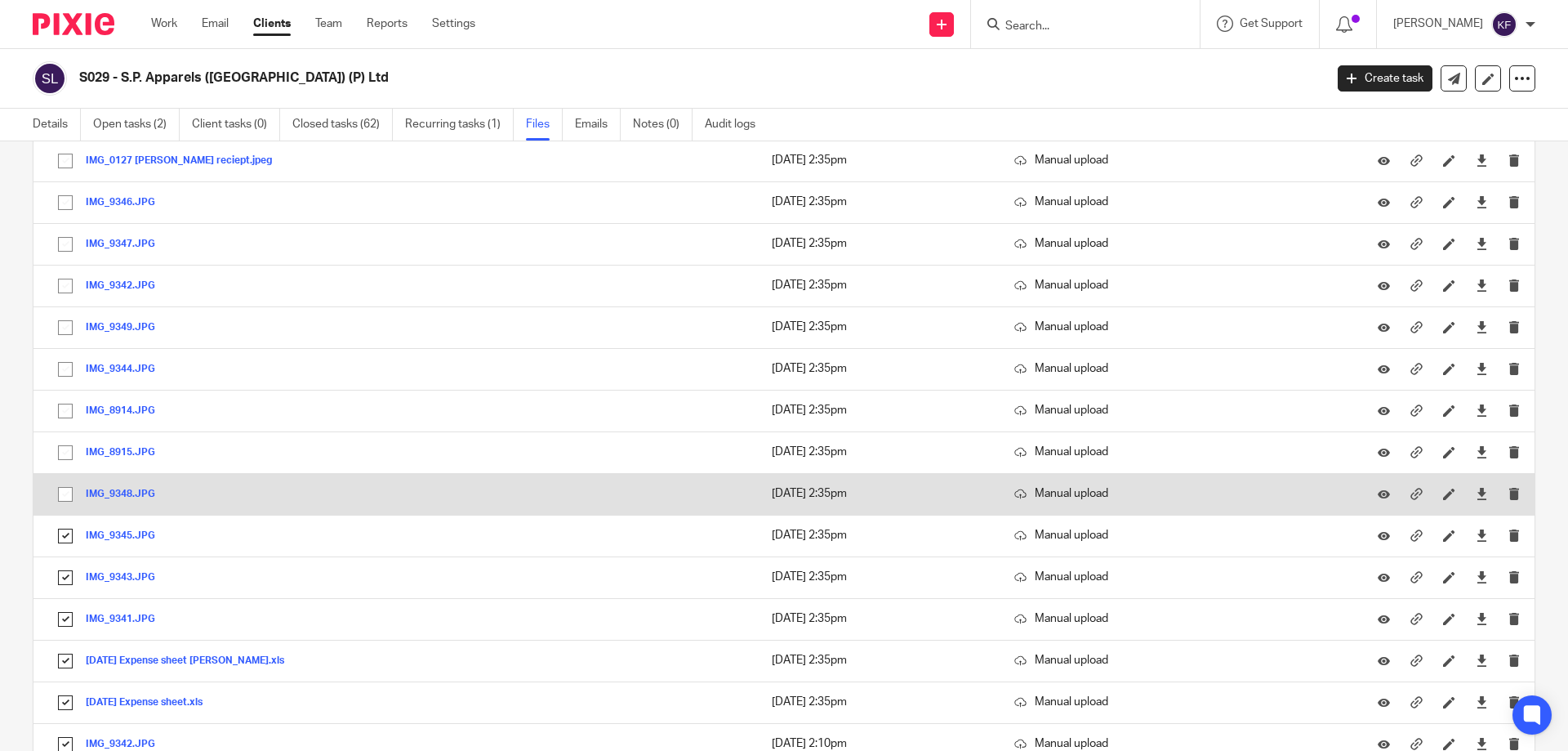
click at [69, 494] on input "checkbox" at bounding box center [65, 494] width 31 height 31
checkbox input "true"
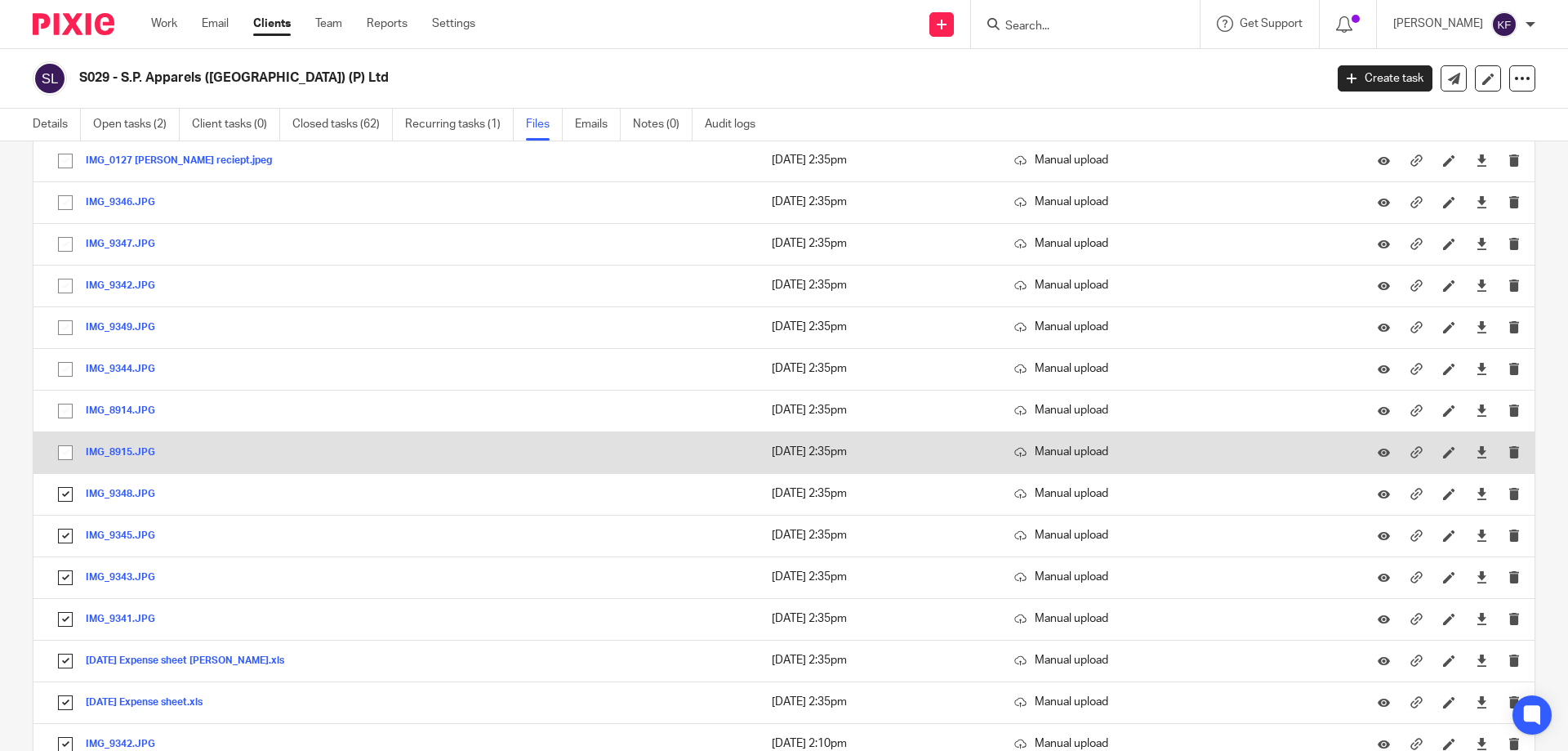
click at [69, 450] on input "checkbox" at bounding box center [65, 452] width 31 height 31
checkbox input "true"
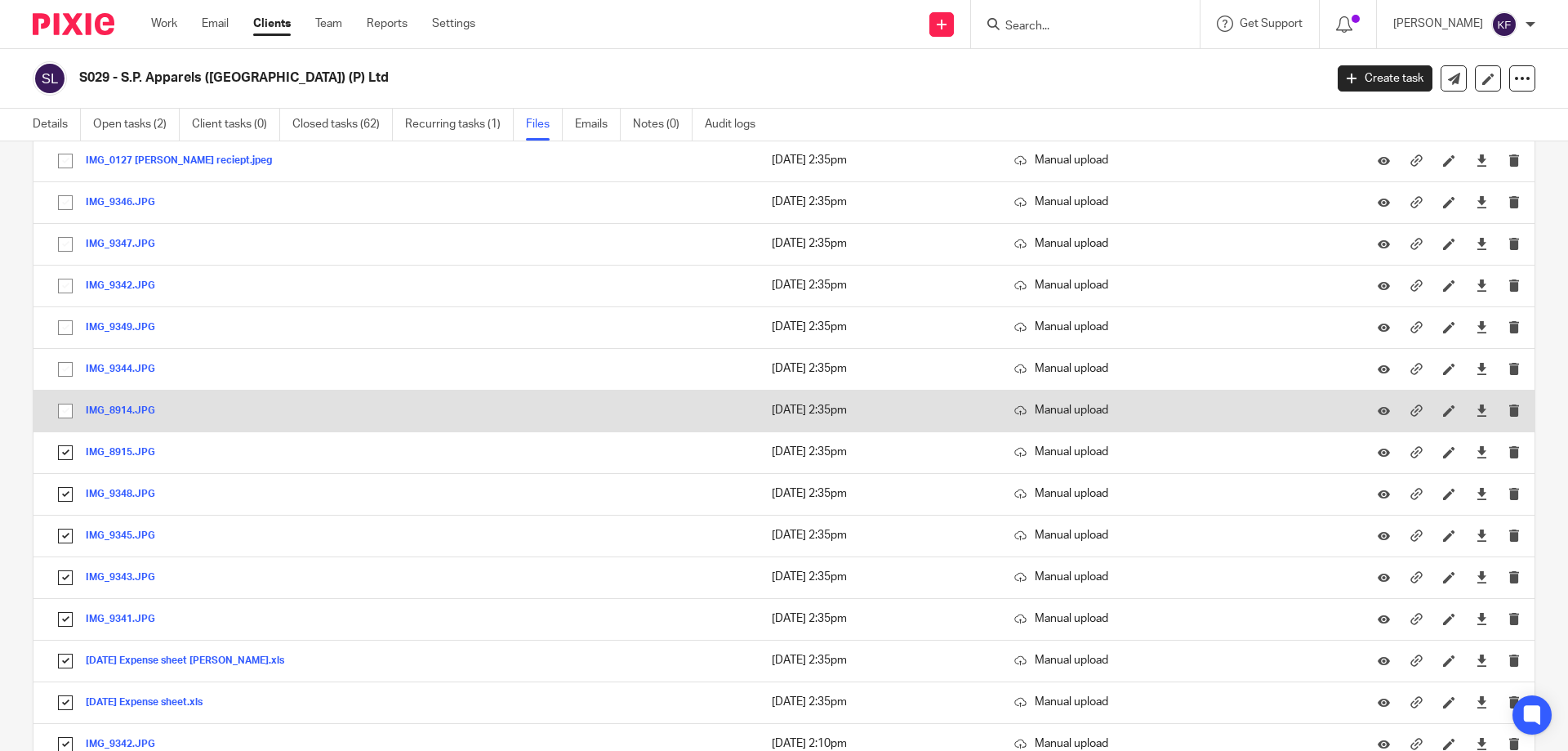
click at [68, 406] on input "checkbox" at bounding box center [65, 411] width 31 height 31
checkbox input "true"
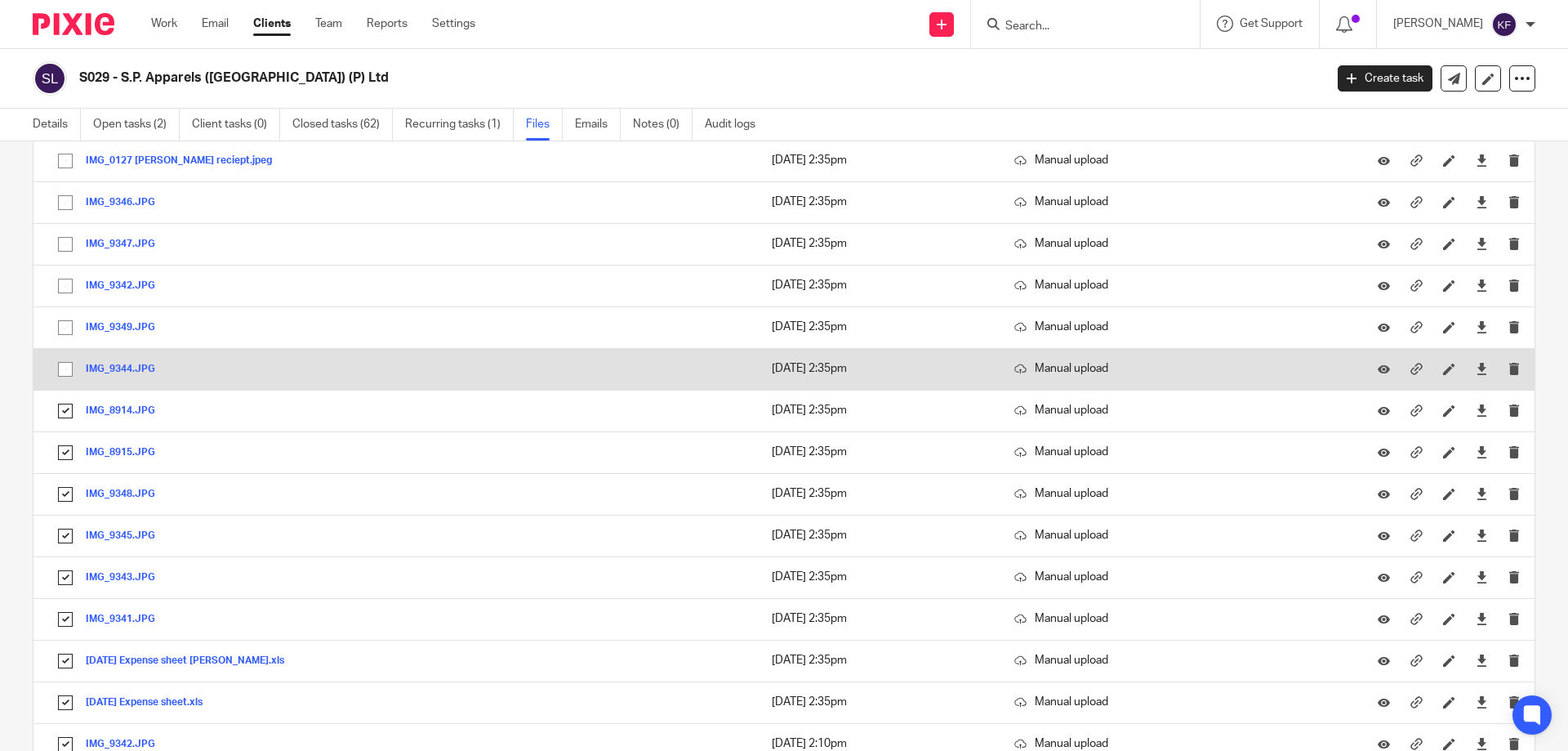
click at [65, 364] on input "checkbox" at bounding box center [65, 369] width 31 height 31
checkbox input "true"
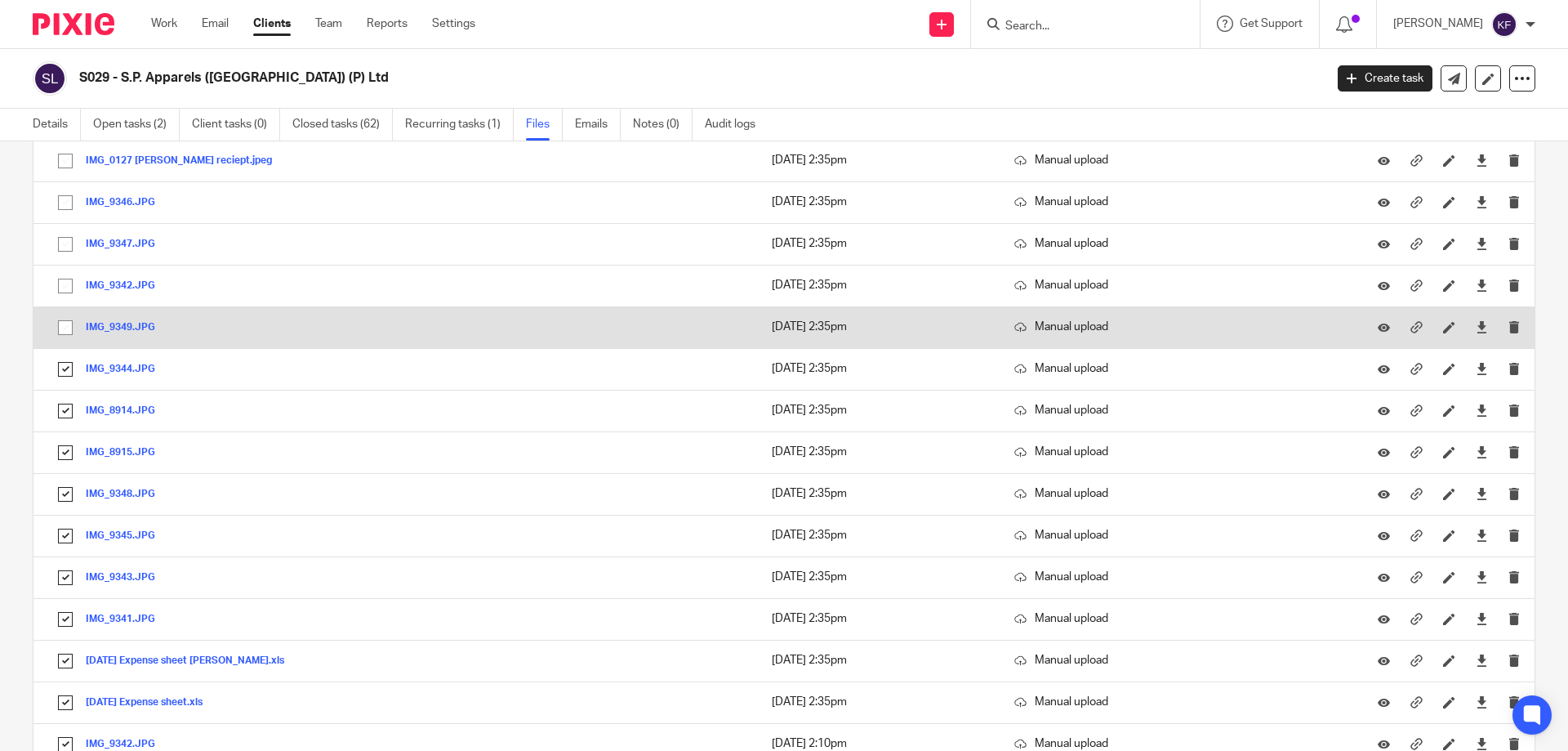
click at [64, 327] on input "checkbox" at bounding box center [65, 327] width 31 height 31
checkbox input "true"
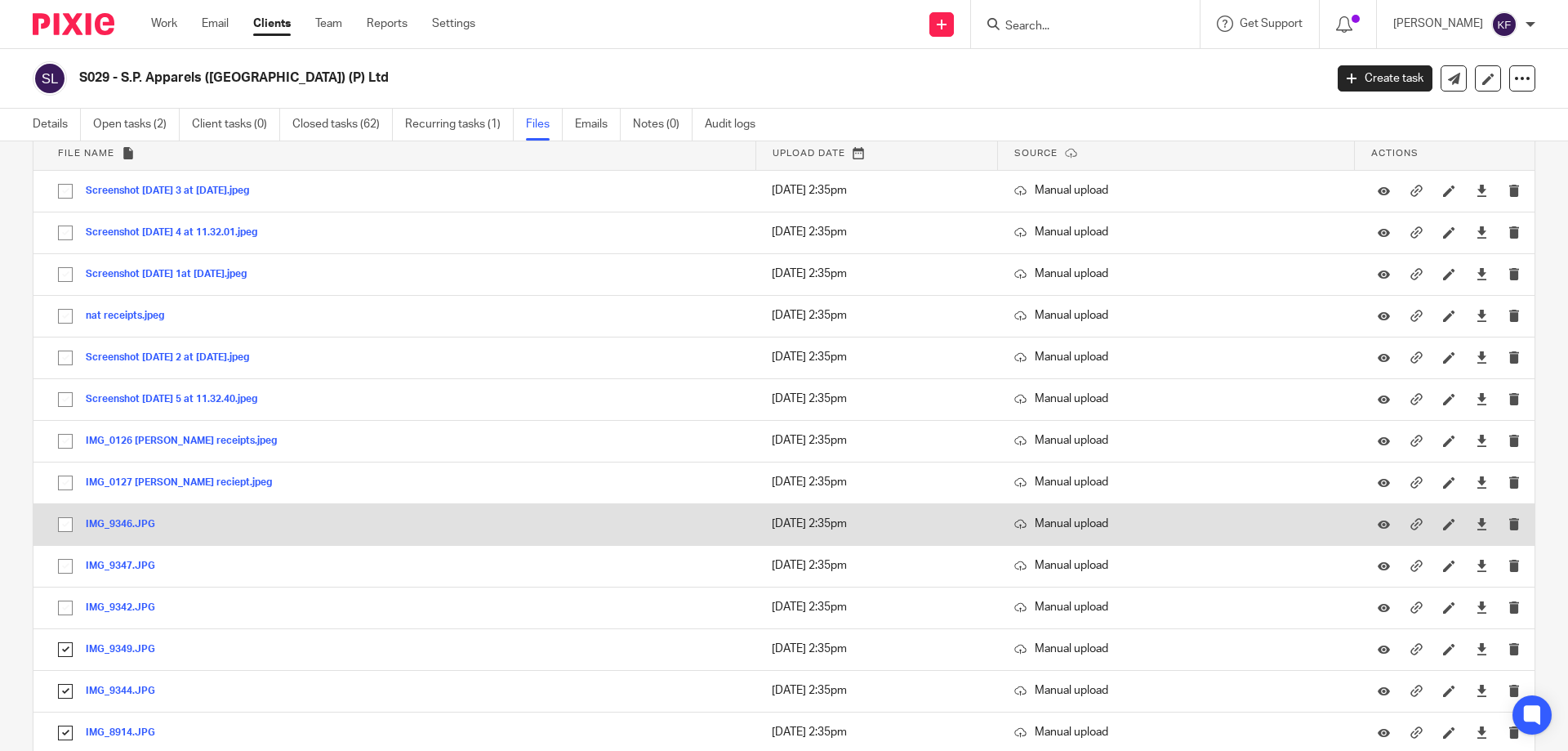
scroll to position [82, 0]
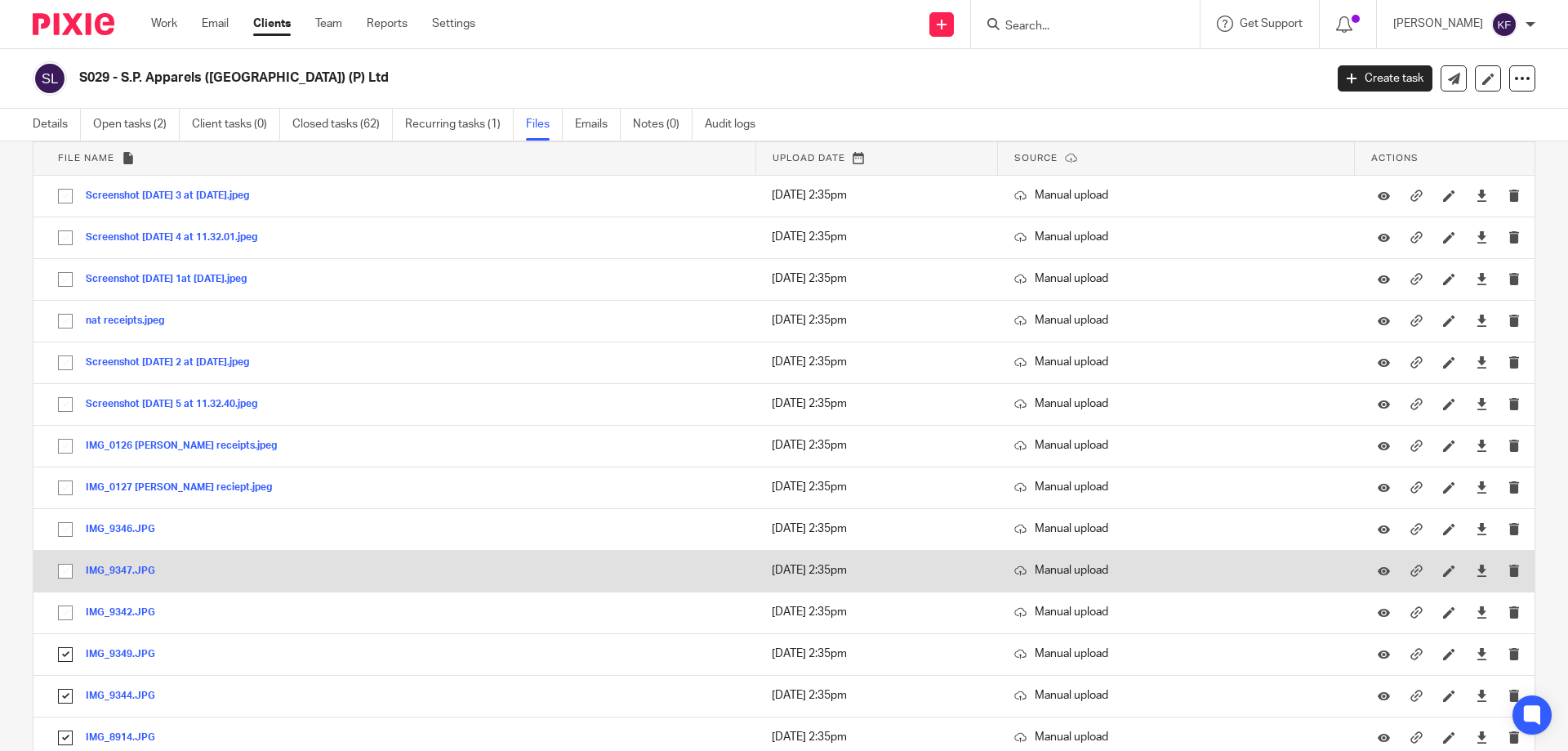
drag, startPoint x: 60, startPoint y: 612, endPoint x: 63, endPoint y: 590, distance: 22.2
click at [60, 611] on input "checkbox" at bounding box center [65, 612] width 31 height 31
checkbox input "true"
click at [64, 566] on input "checkbox" at bounding box center [65, 570] width 31 height 31
checkbox input "true"
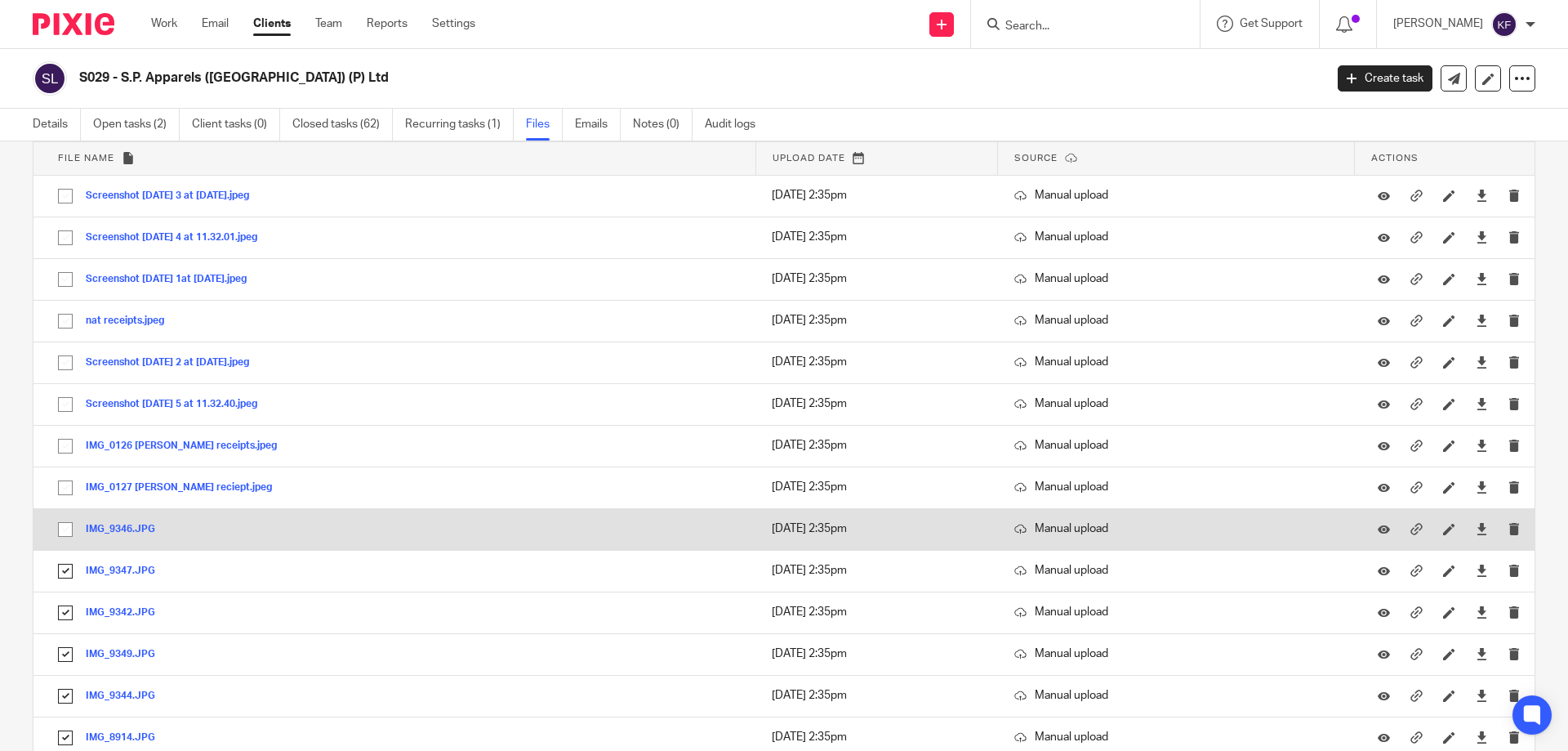
click at [66, 526] on input "checkbox" at bounding box center [65, 529] width 31 height 31
checkbox input "true"
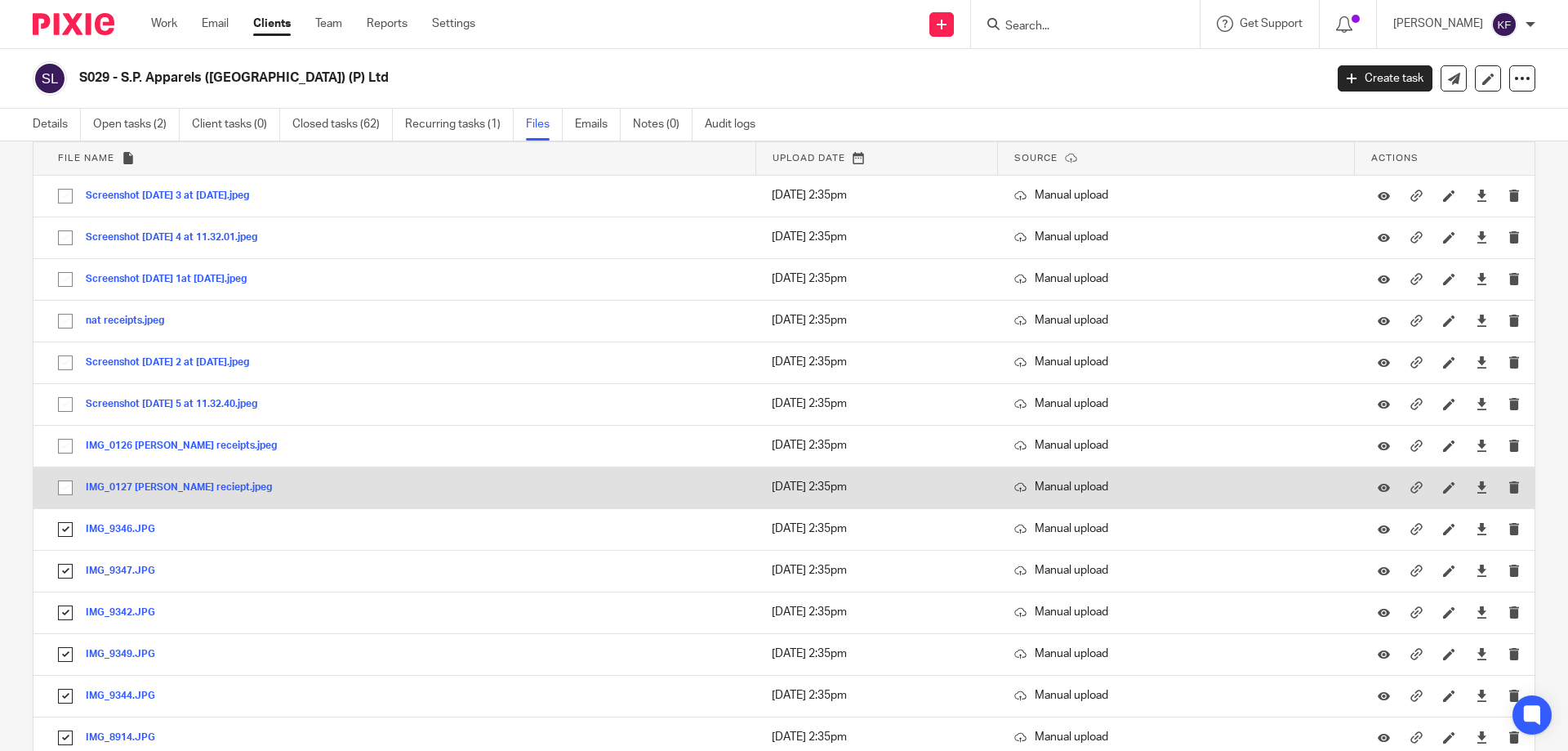
click at [70, 469] on td "IMG_0127 lucy reciept.jpeg IMG_0127 lucy reciept Save" at bounding box center [395, 488] width 722 height 42
click at [68, 481] on input "checkbox" at bounding box center [65, 488] width 31 height 31
checkbox input "true"
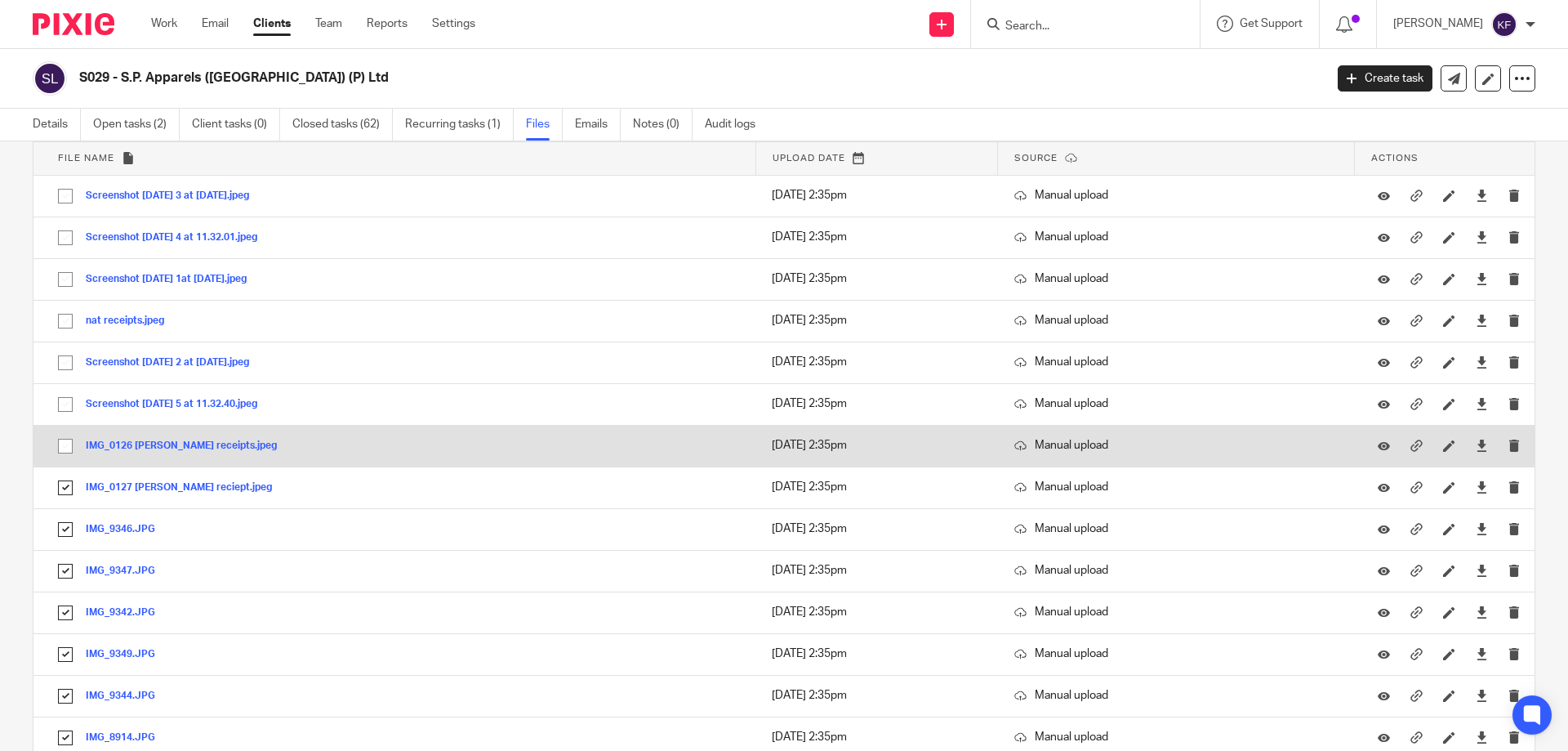
click at [63, 443] on input "checkbox" at bounding box center [65, 446] width 31 height 31
checkbox input "true"
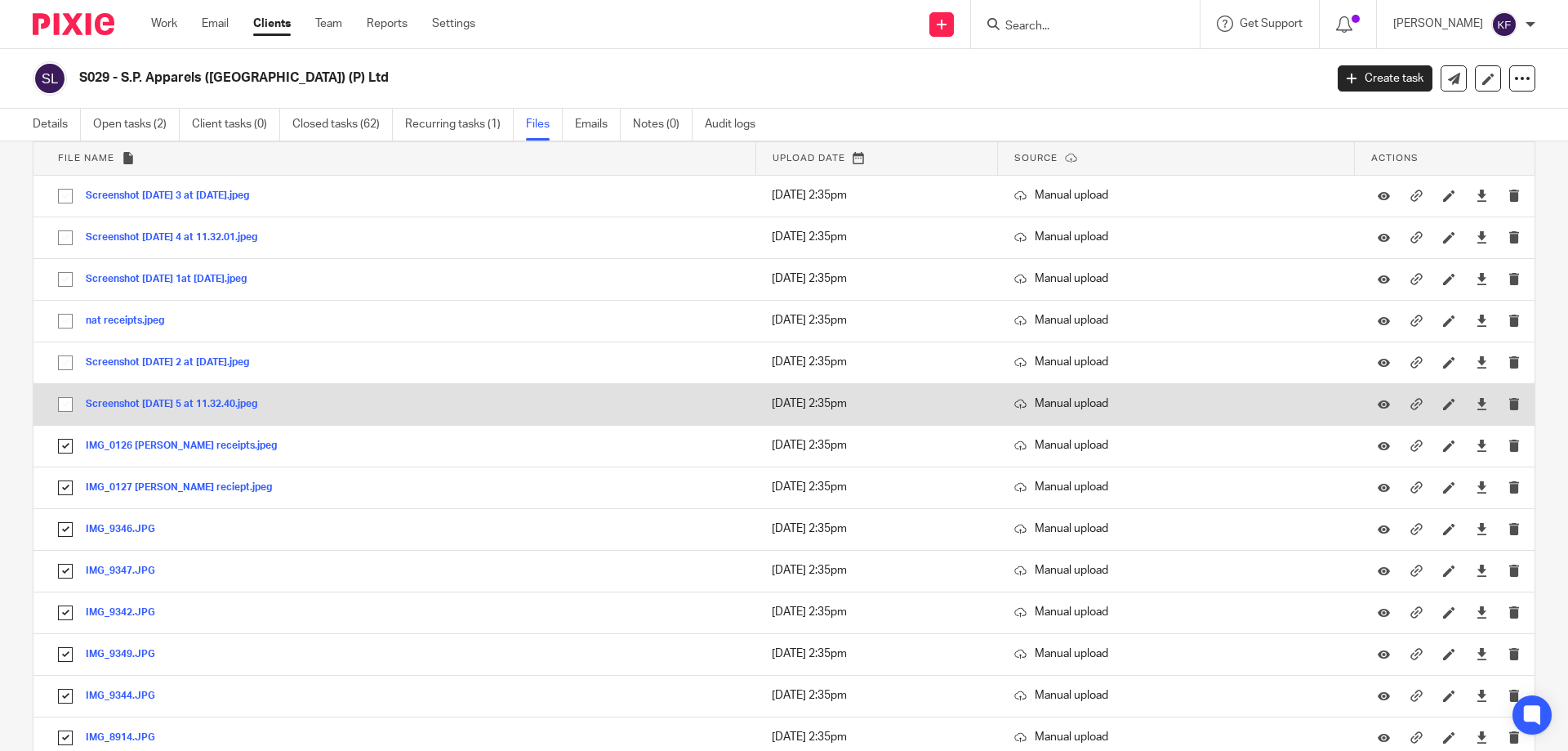
click at [64, 409] on input "checkbox" at bounding box center [65, 404] width 31 height 31
checkbox input "true"
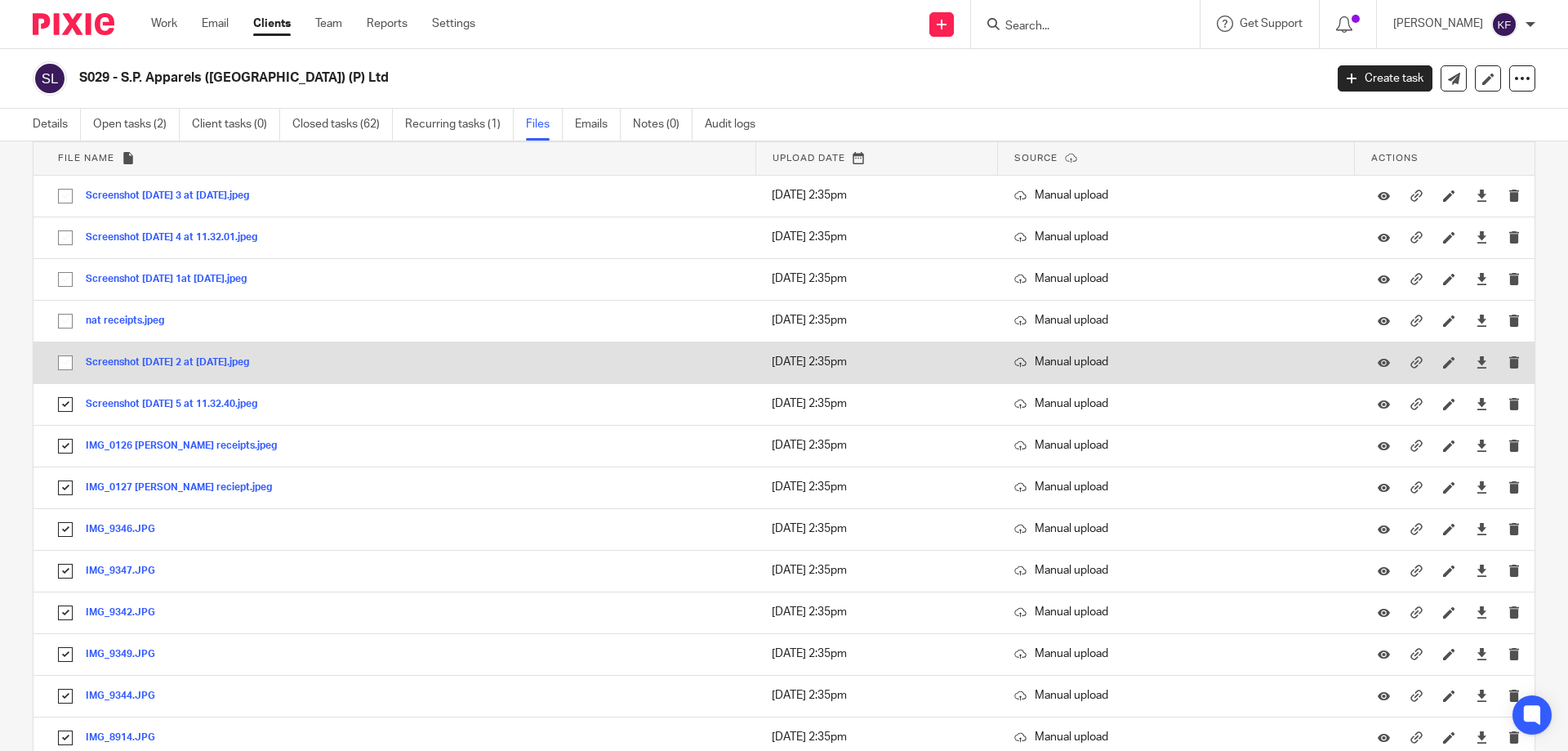
click at [64, 356] on input "checkbox" at bounding box center [65, 362] width 31 height 31
checkbox input "true"
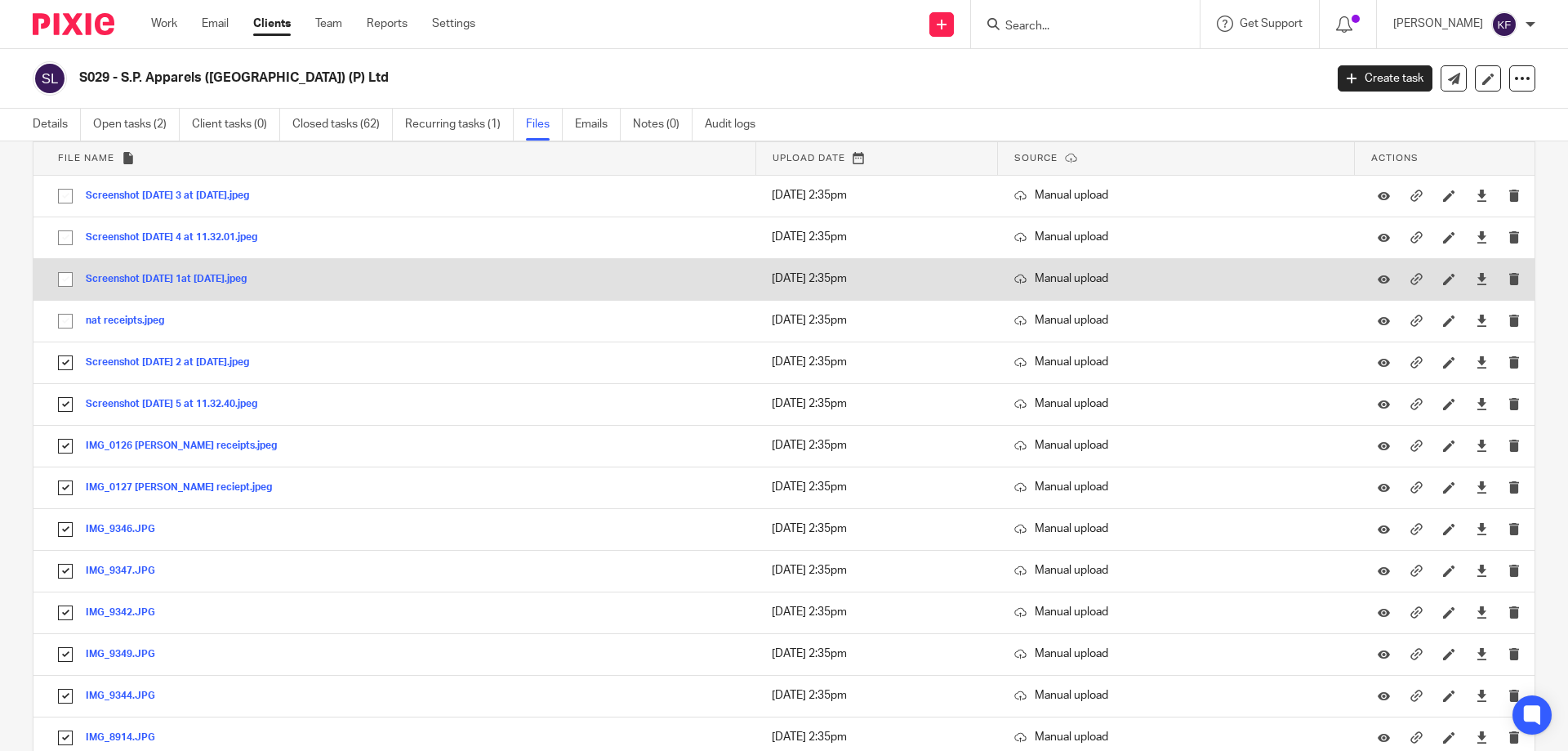
drag, startPoint x: 70, startPoint y: 322, endPoint x: 56, endPoint y: 293, distance: 32.2
click at [69, 318] on input "checkbox" at bounding box center [65, 320] width 31 height 31
checkbox input "true"
click at [64, 279] on input "checkbox" at bounding box center [65, 279] width 31 height 31
checkbox input "true"
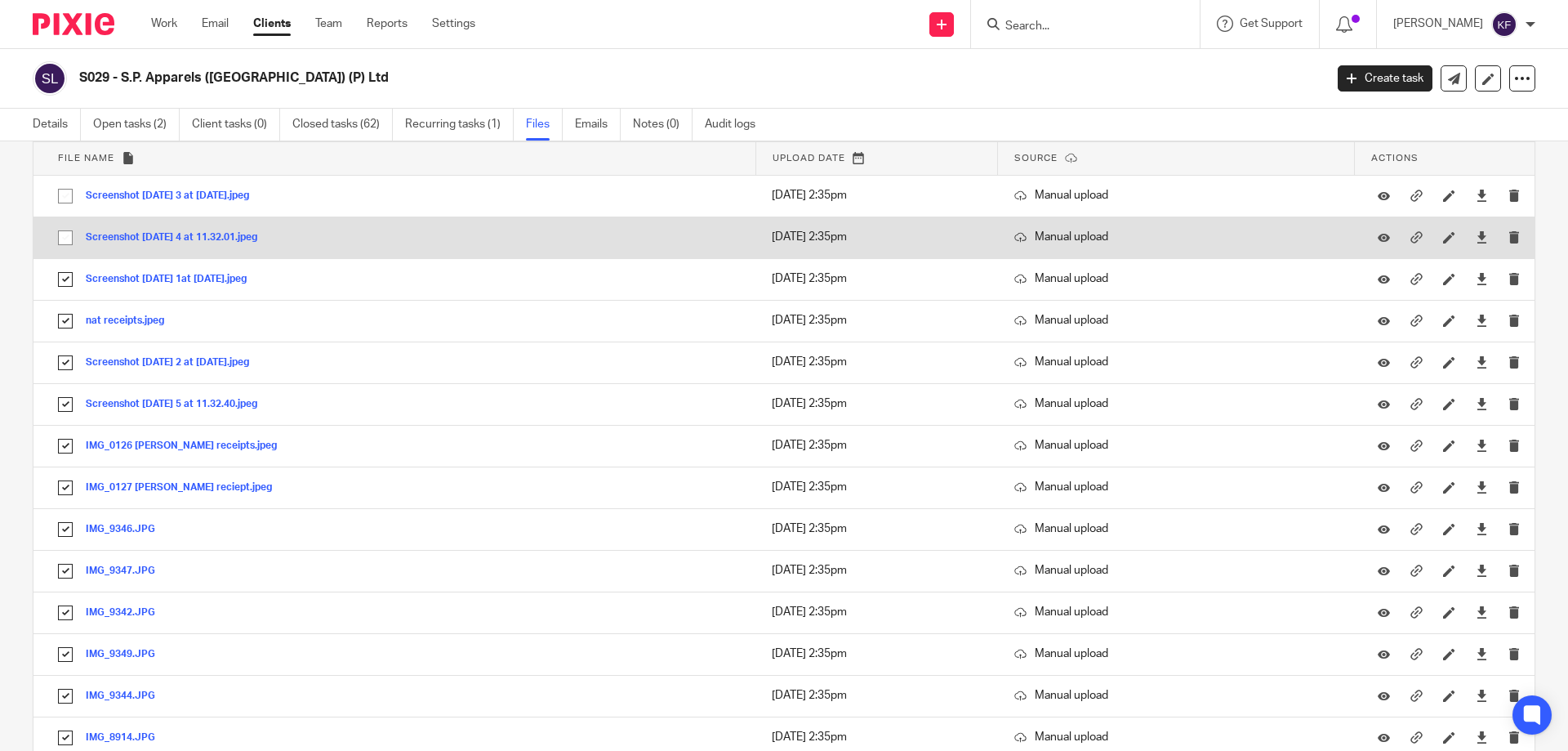
click at [63, 237] on input "checkbox" at bounding box center [65, 238] width 31 height 31
checkbox input "true"
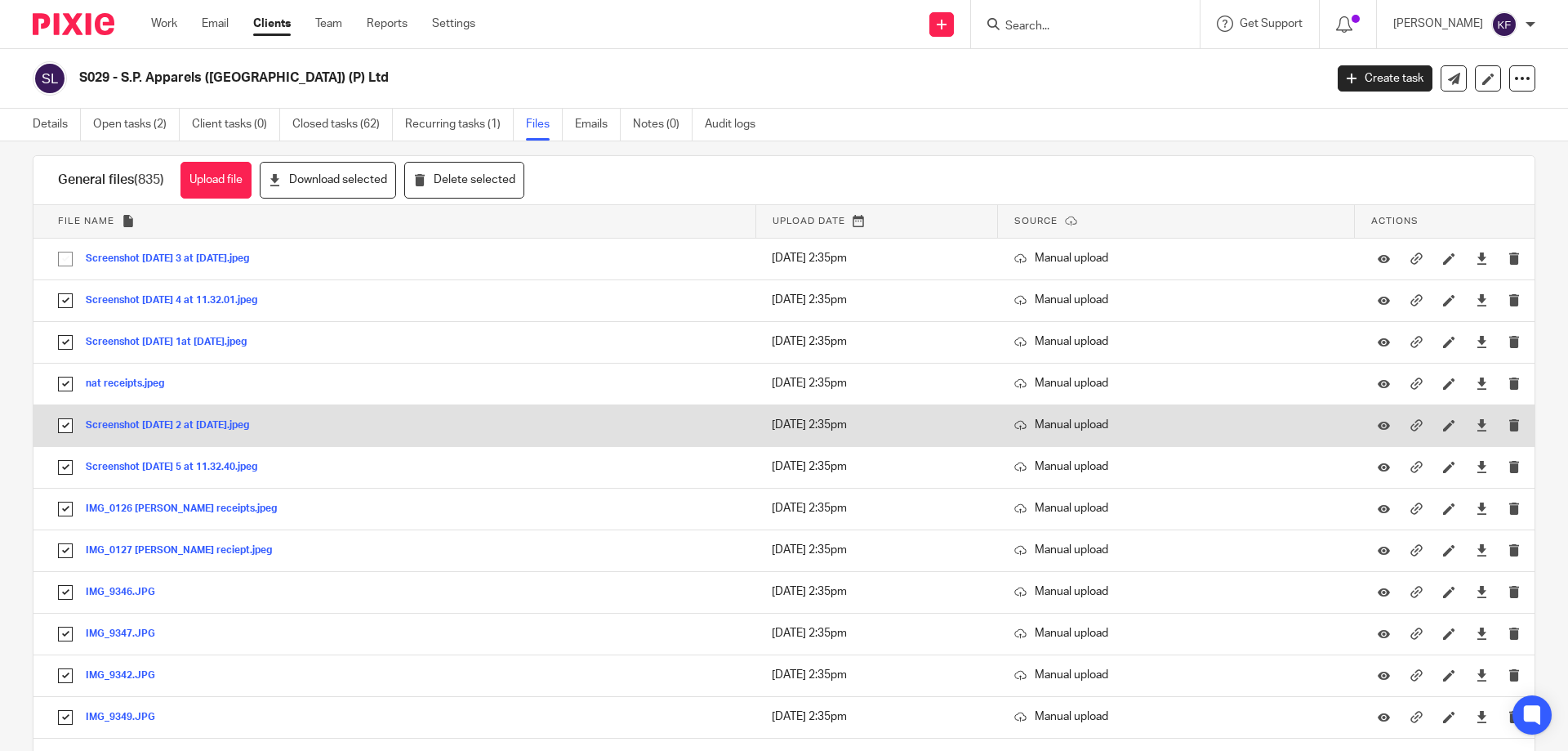
scroll to position [0, 0]
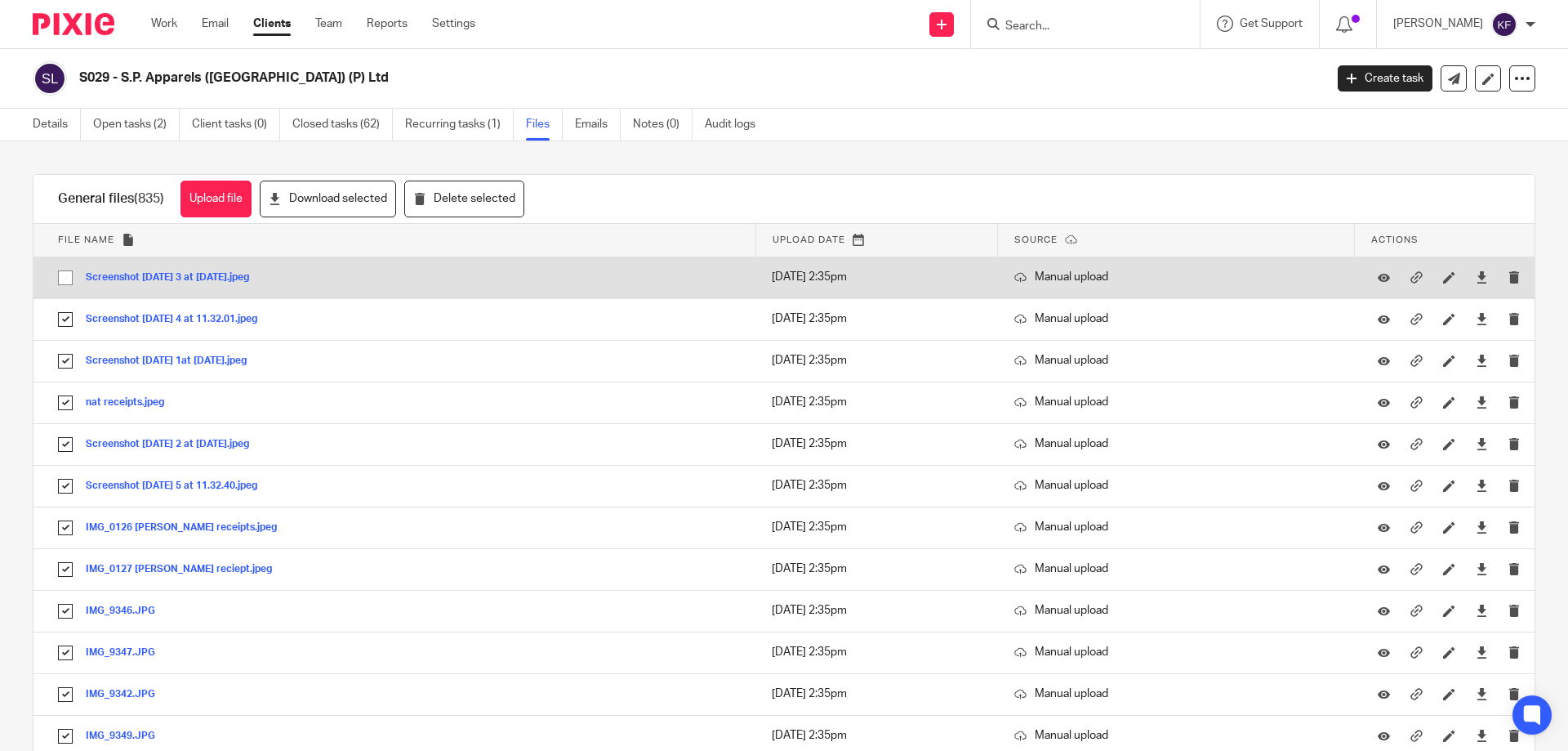
click at [64, 278] on input "checkbox" at bounding box center [65, 278] width 31 height 31
checkbox input "true"
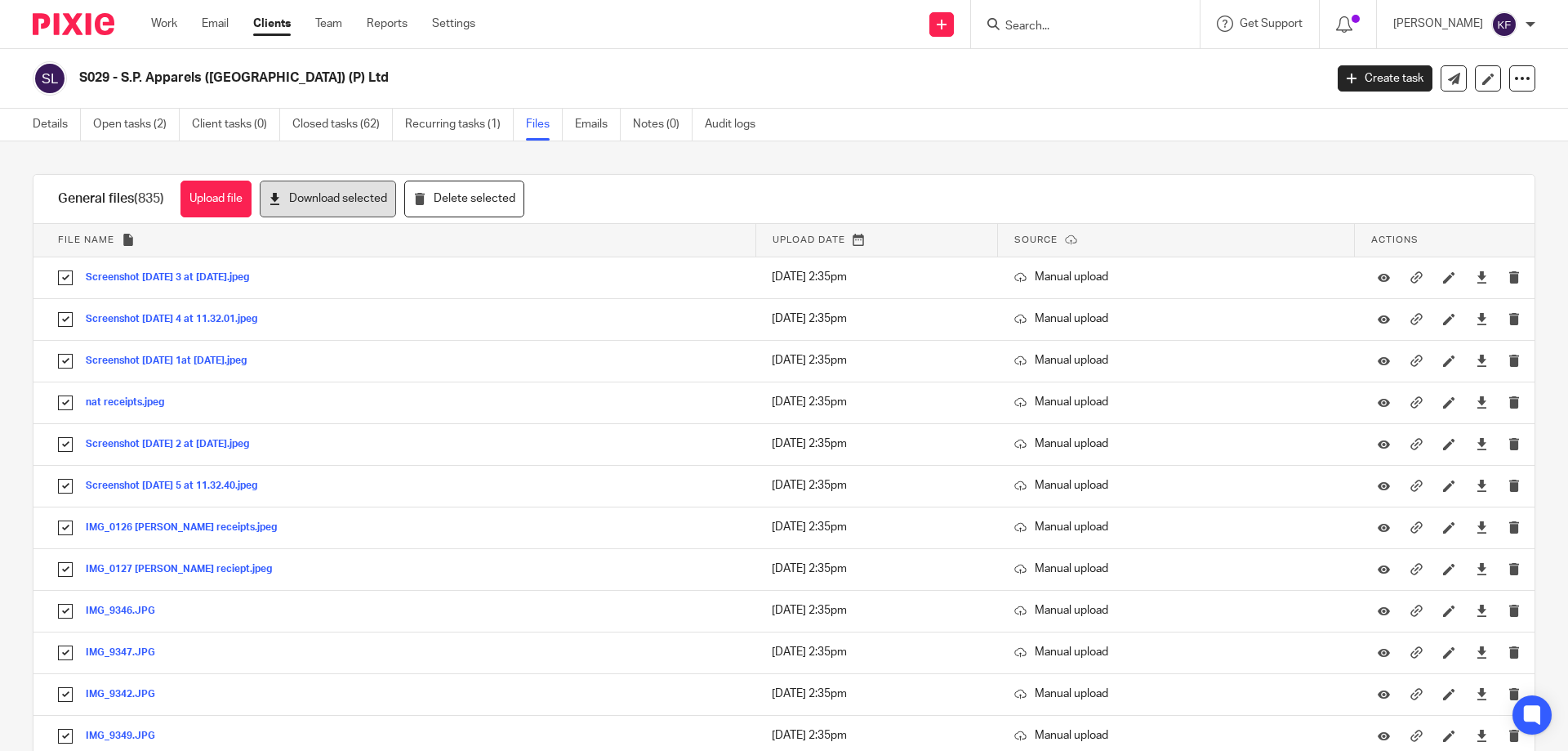
drag, startPoint x: 340, startPoint y: 196, endPoint x: 363, endPoint y: 210, distance: 26.9
click at [340, 196] on button "Download selected" at bounding box center [328, 199] width 136 height 37
drag, startPoint x: 75, startPoint y: 29, endPoint x: 89, endPoint y: 4, distance: 28.7
click at [75, 29] on img at bounding box center [74, 24] width 82 height 22
